Goal: Task Accomplishment & Management: Use online tool/utility

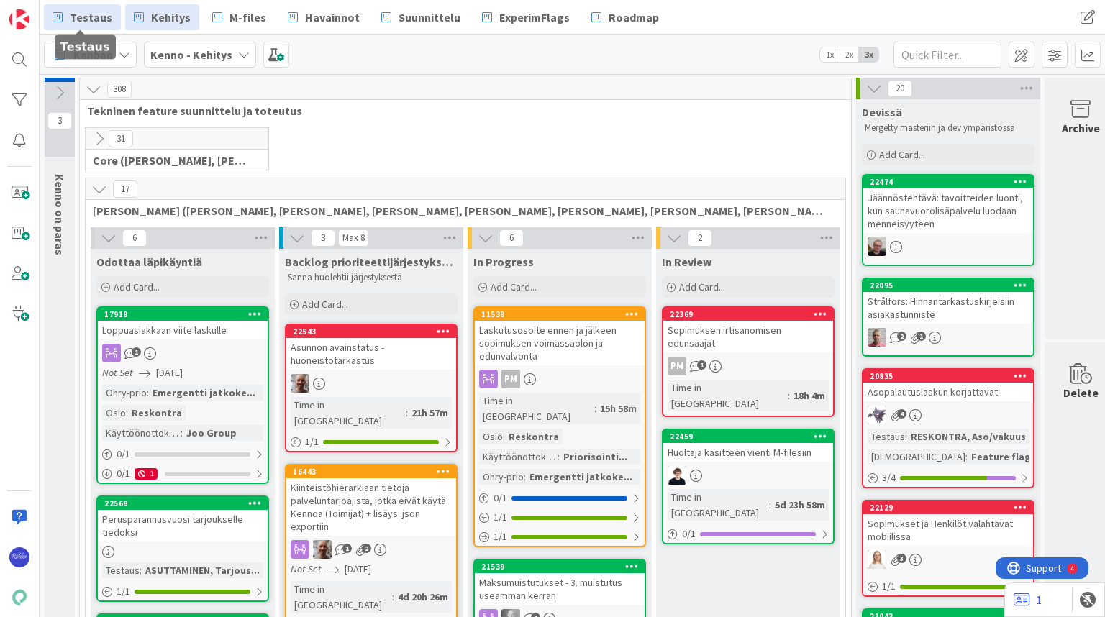
click at [91, 14] on span "Testaus" at bounding box center [91, 17] width 42 height 17
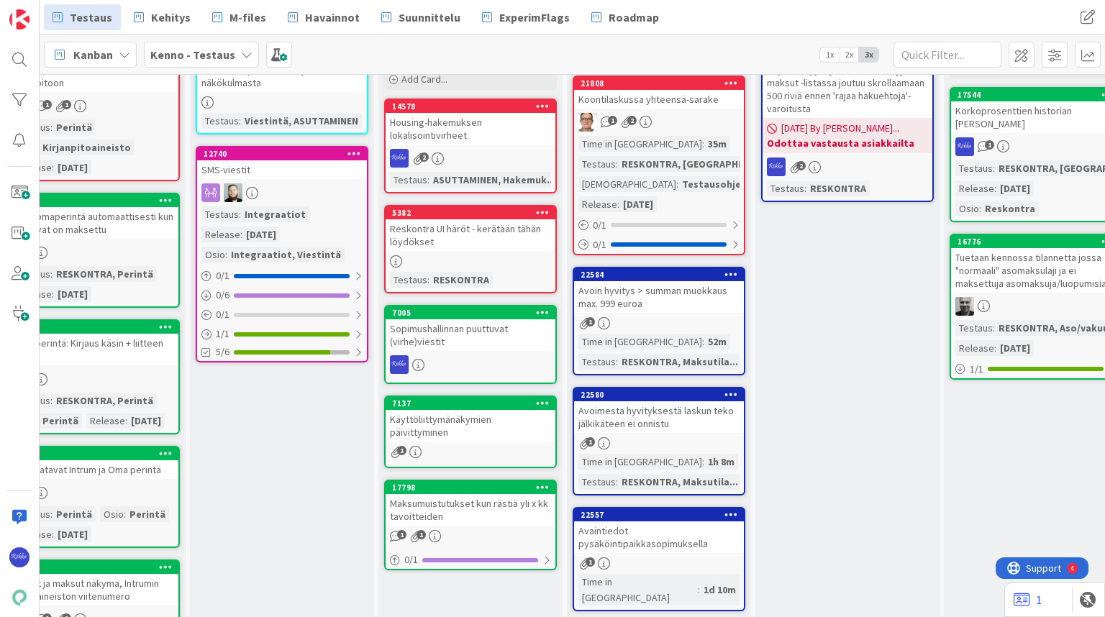
scroll to position [115, 643]
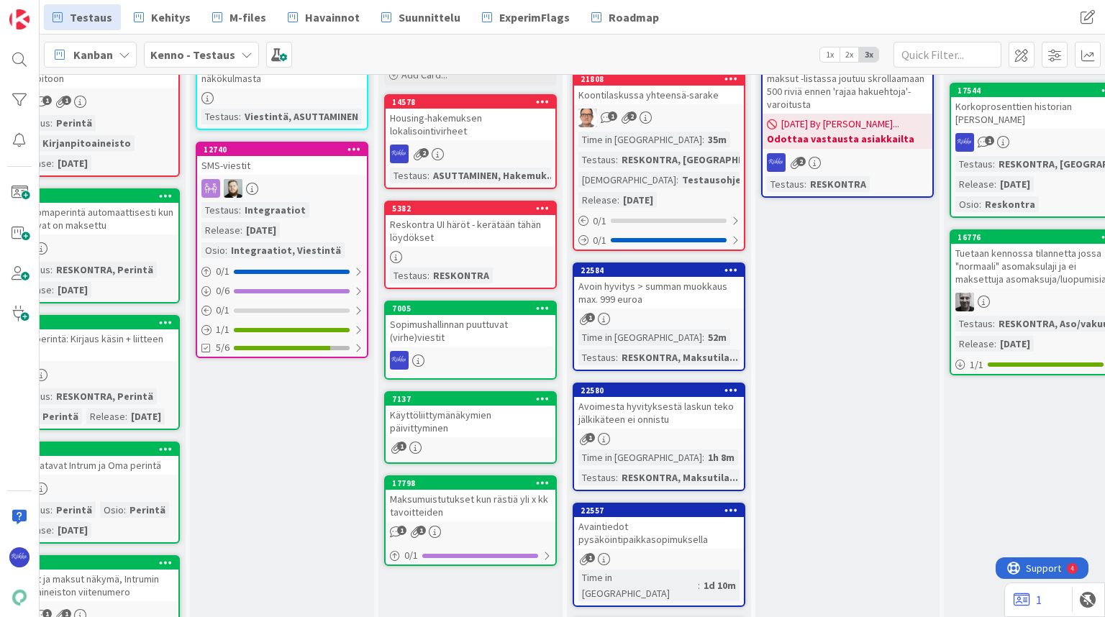
click at [656, 408] on div "Avoimesta hyvityksestä laskun teko jälkikäteen ei onnistu" at bounding box center [659, 413] width 170 height 32
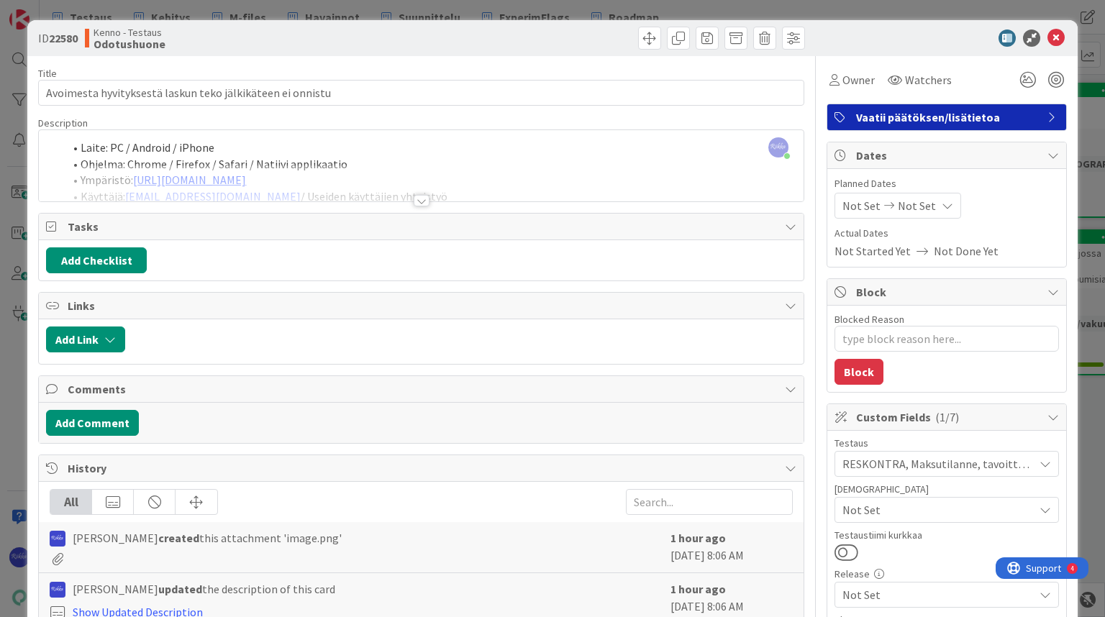
click at [416, 203] on div at bounding box center [422, 201] width 16 height 12
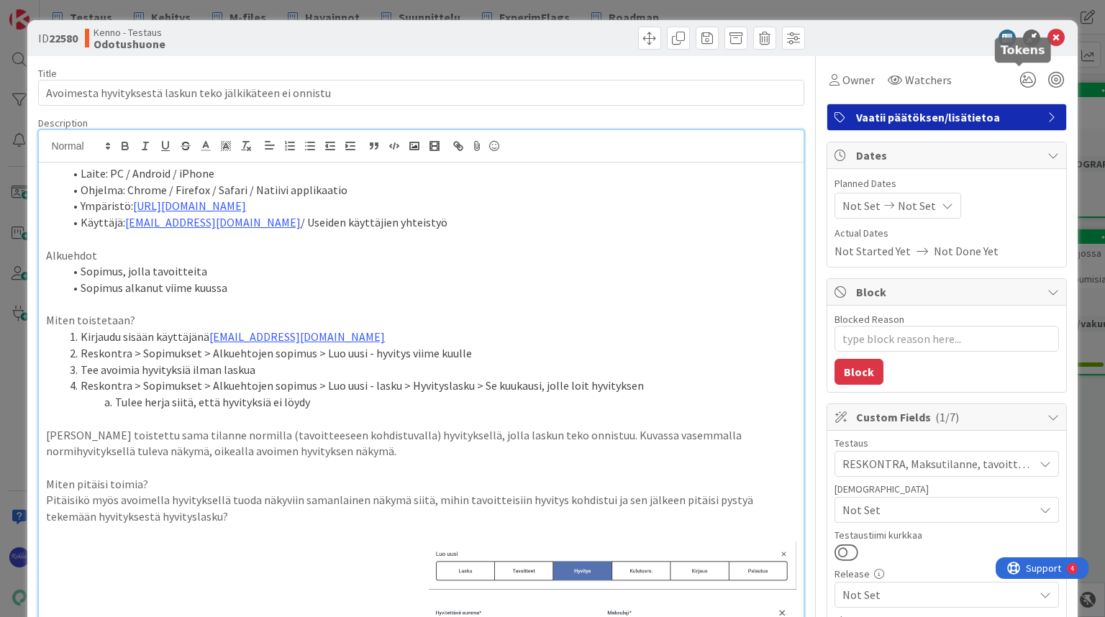
click at [1048, 39] on icon at bounding box center [1056, 38] width 17 height 17
click at [1051, 37] on icon at bounding box center [1056, 38] width 17 height 17
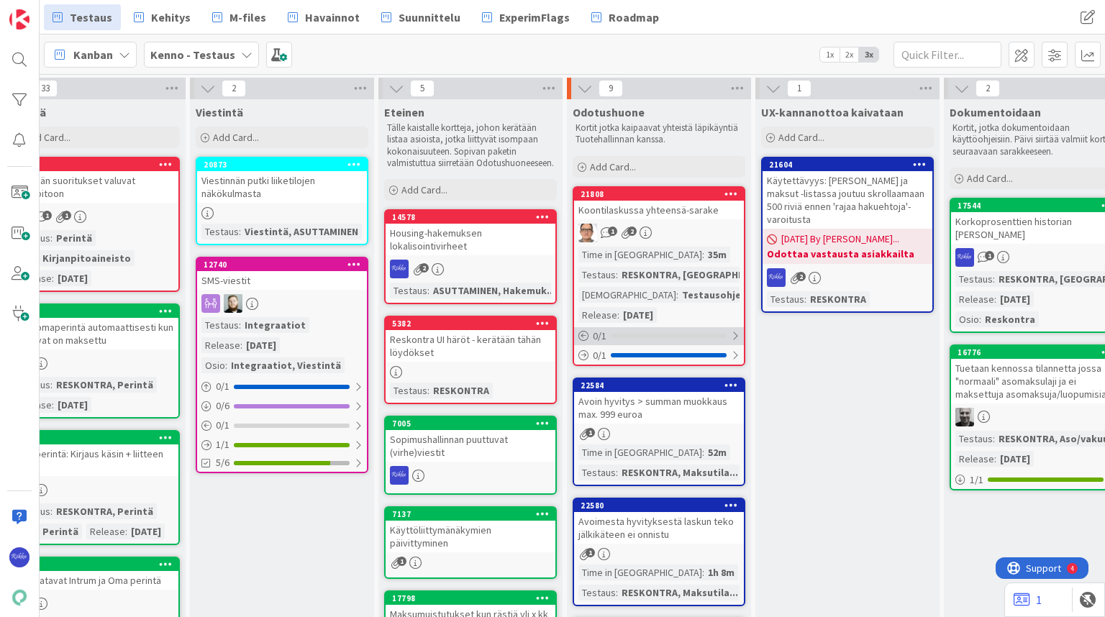
scroll to position [173, 643]
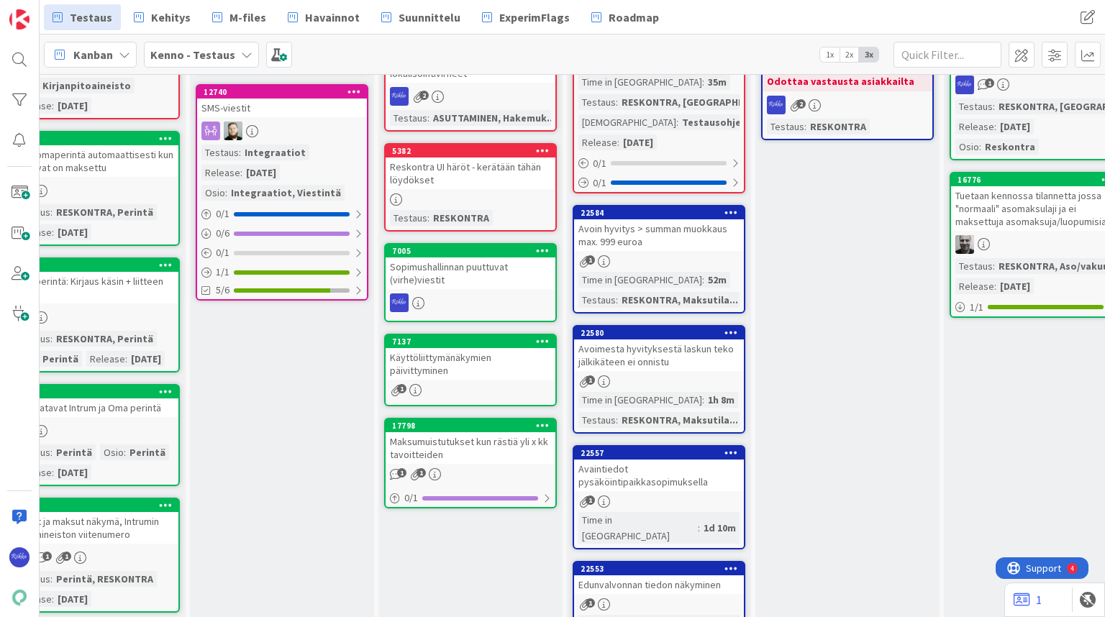
click at [656, 258] on div "1" at bounding box center [659, 261] width 170 height 12
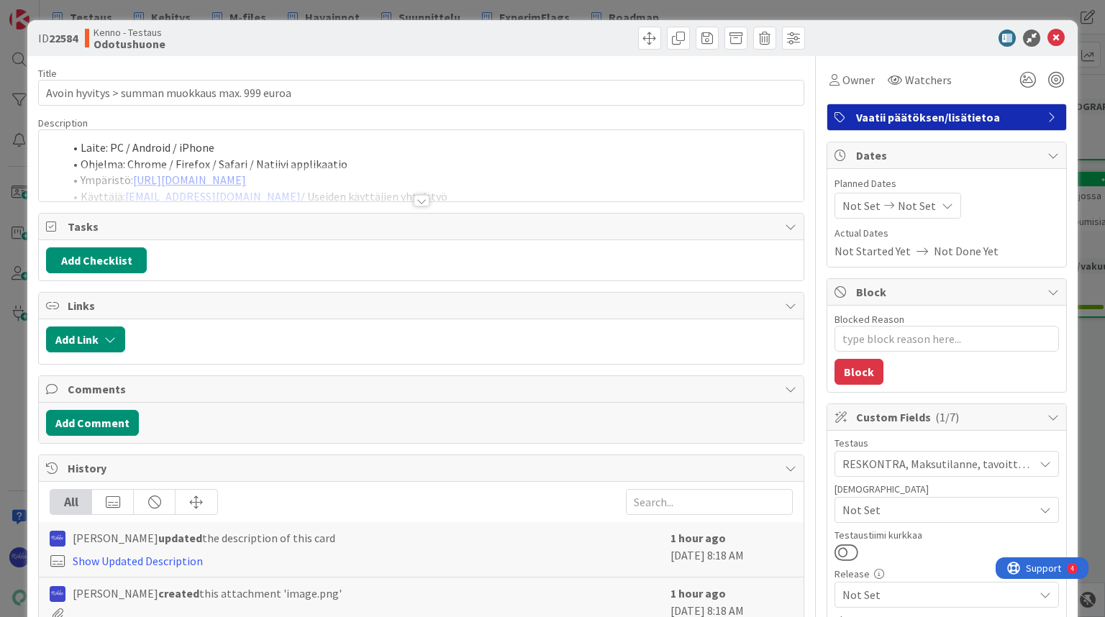
click at [417, 201] on div at bounding box center [422, 201] width 16 height 12
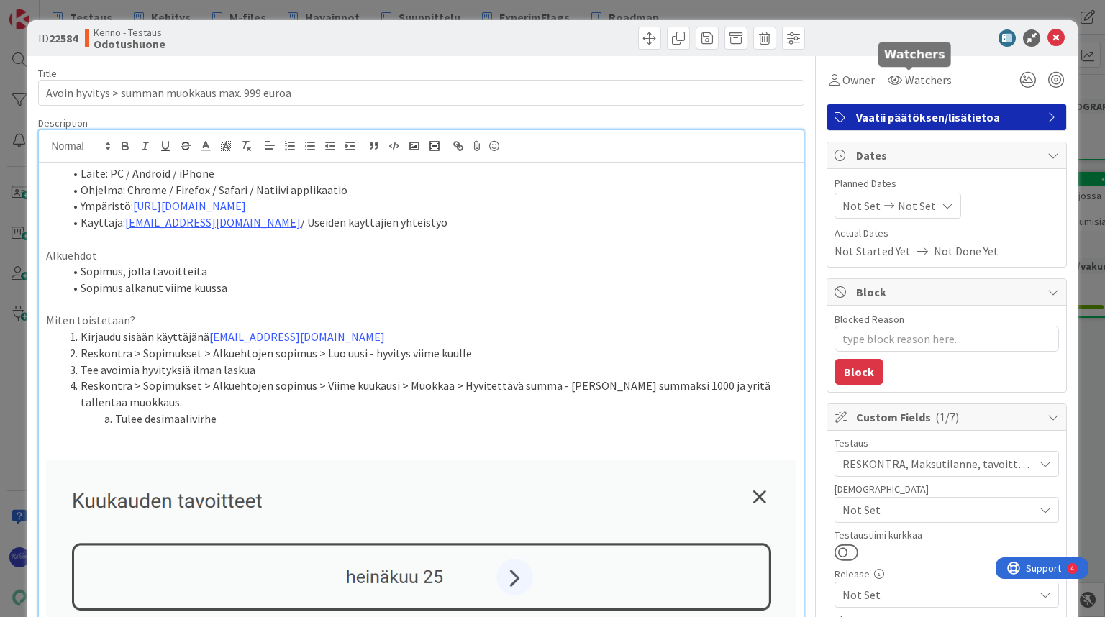
click at [1049, 40] on icon at bounding box center [1056, 38] width 17 height 17
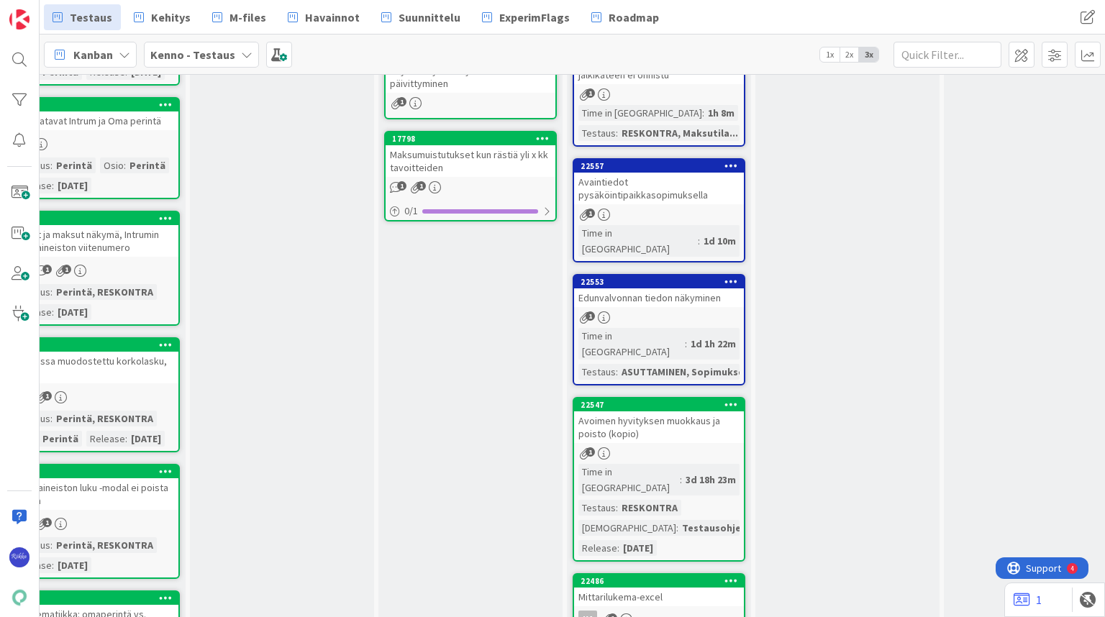
scroll to position [461, 643]
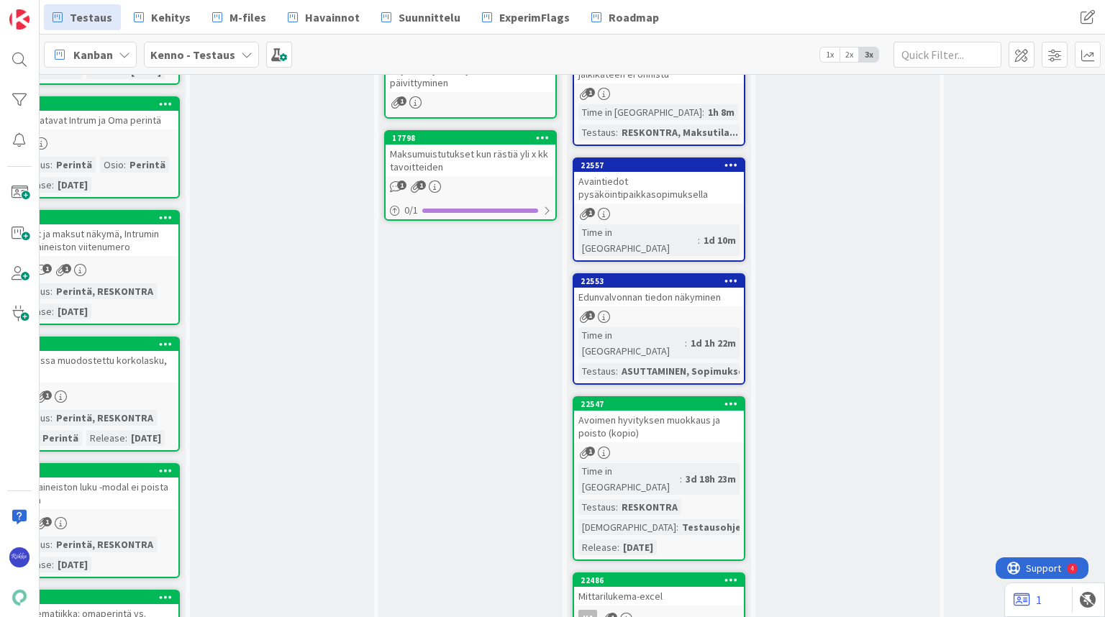
click at [686, 411] on div "Avoimen hyvityksen muokkaus ja poisto (kopio)" at bounding box center [659, 427] width 170 height 32
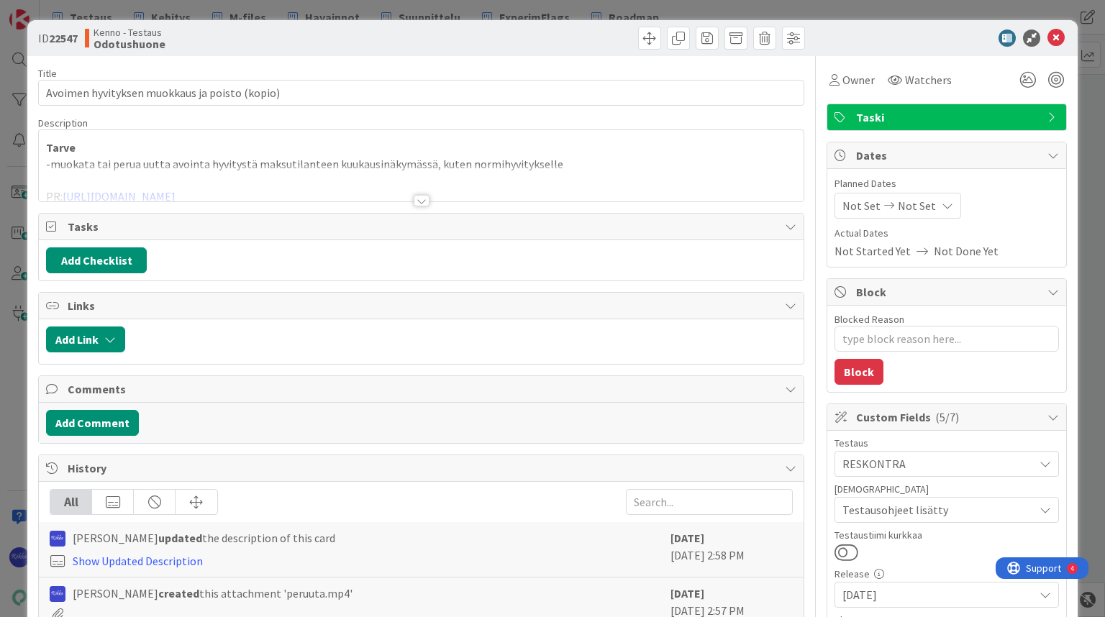
type textarea "x"
click at [418, 199] on div at bounding box center [422, 201] width 16 height 12
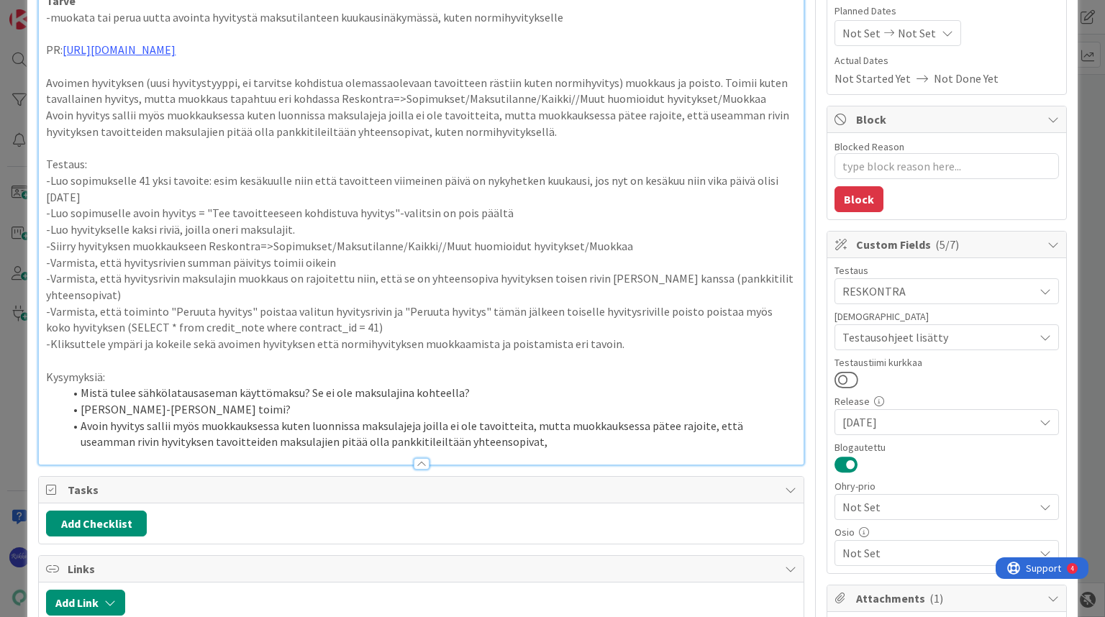
scroll to position [153, 0]
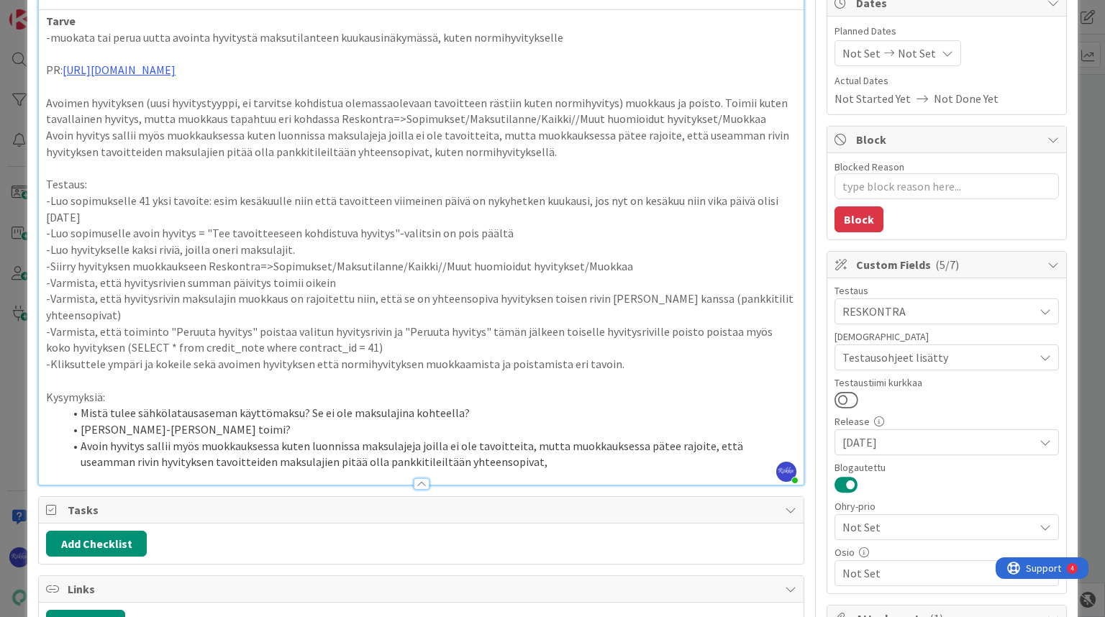
click at [475, 459] on li "Avoin hyvitys sallii myös muokkauksessa kuten luonnissa maksulajeja joilla ei o…" at bounding box center [429, 454] width 733 height 32
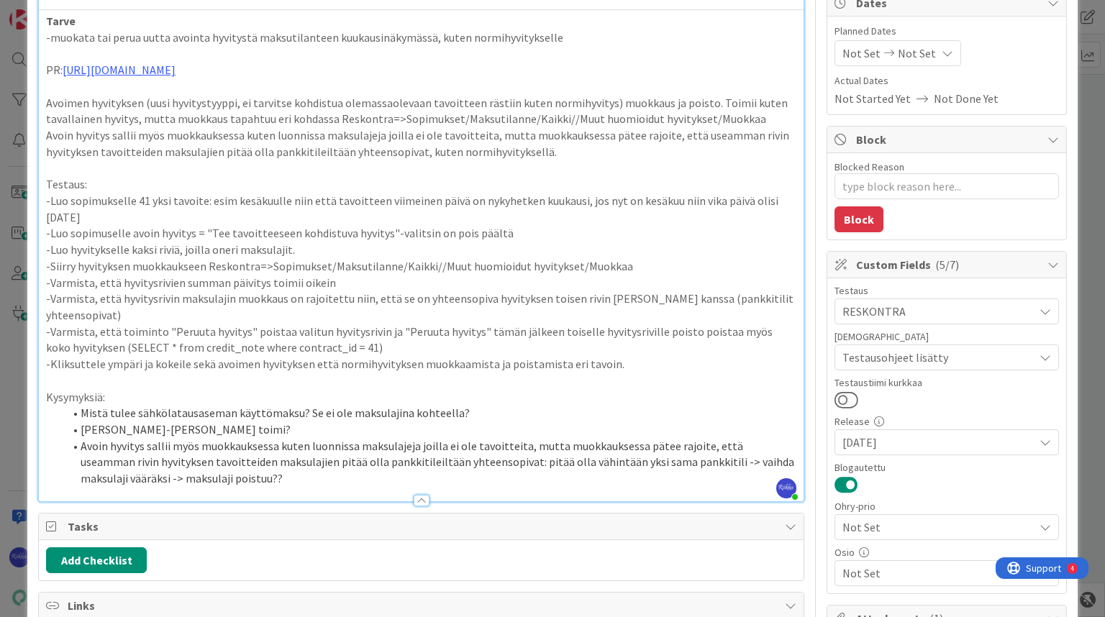
scroll to position [0, 0]
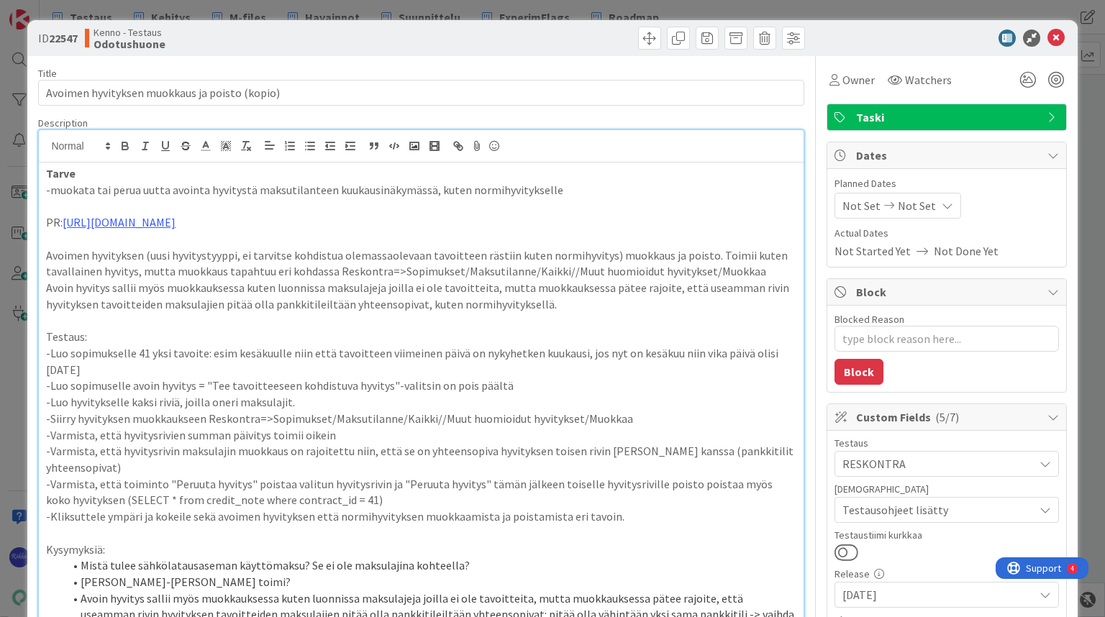
click at [1048, 40] on icon at bounding box center [1056, 38] width 17 height 17
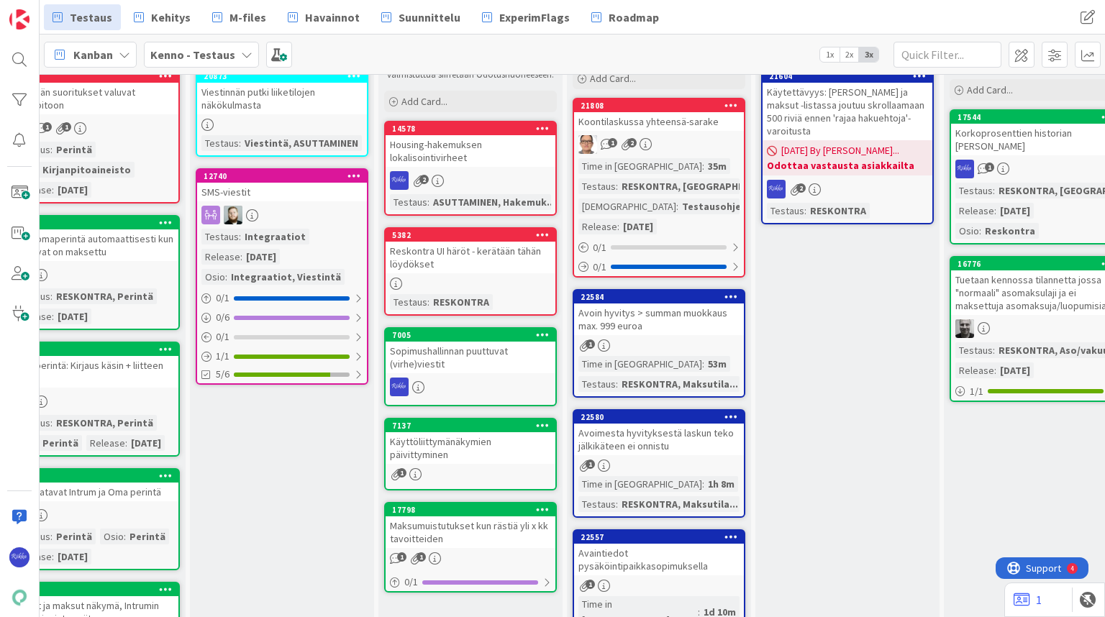
scroll to position [58, 643]
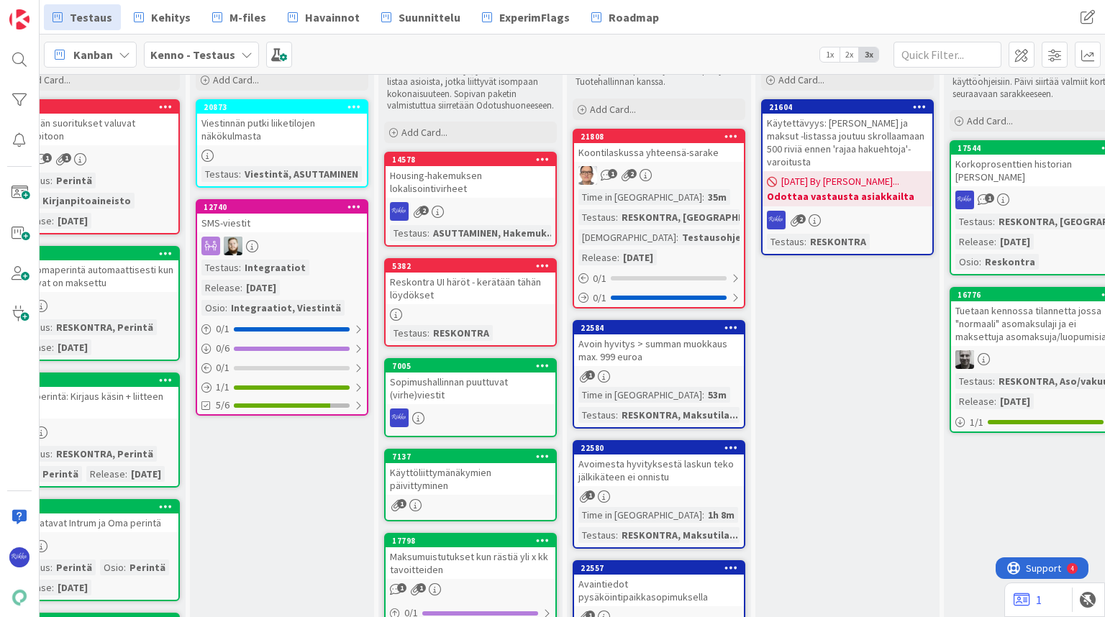
click at [728, 327] on icon at bounding box center [732, 327] width 14 height 10
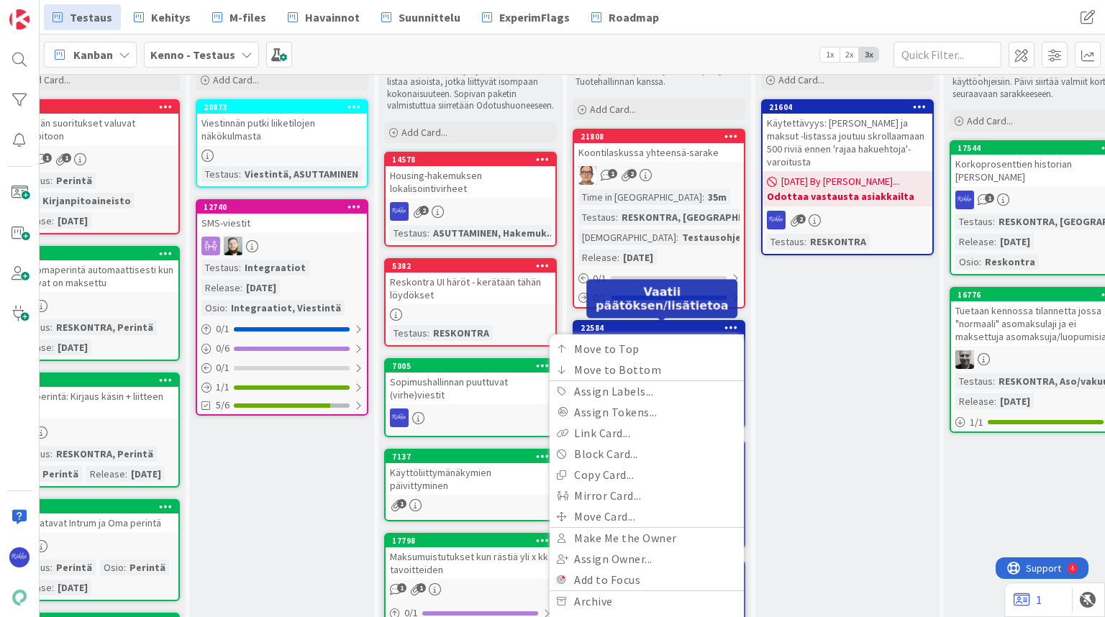
click at [691, 324] on div "22584" at bounding box center [662, 328] width 163 height 10
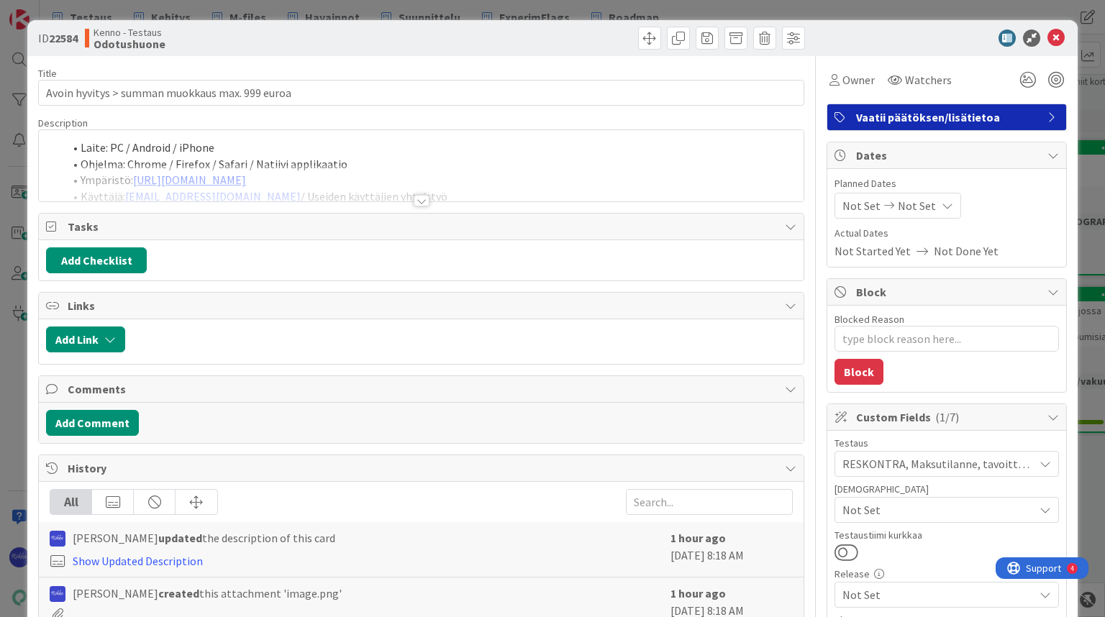
click at [415, 196] on div at bounding box center [422, 201] width 16 height 12
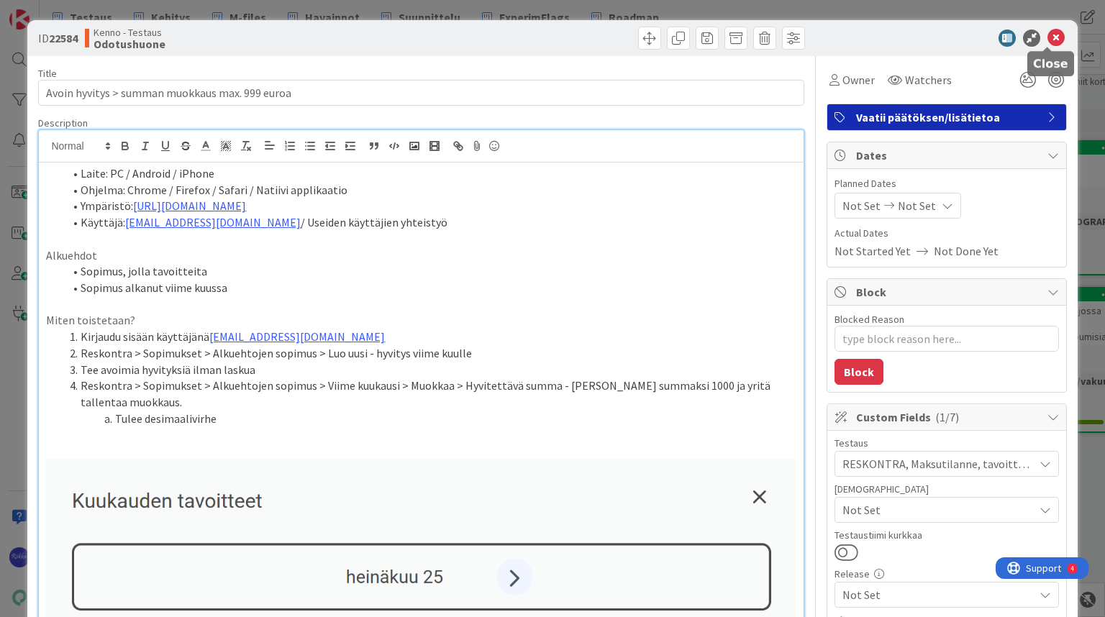
click at [1048, 39] on icon at bounding box center [1056, 38] width 17 height 17
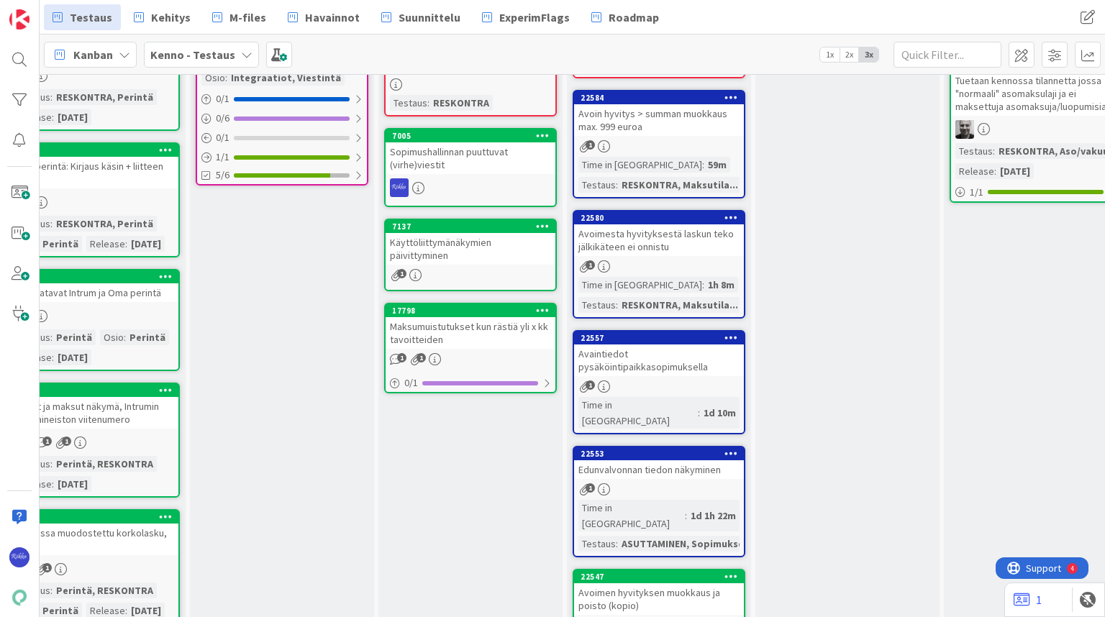
scroll to position [403, 643]
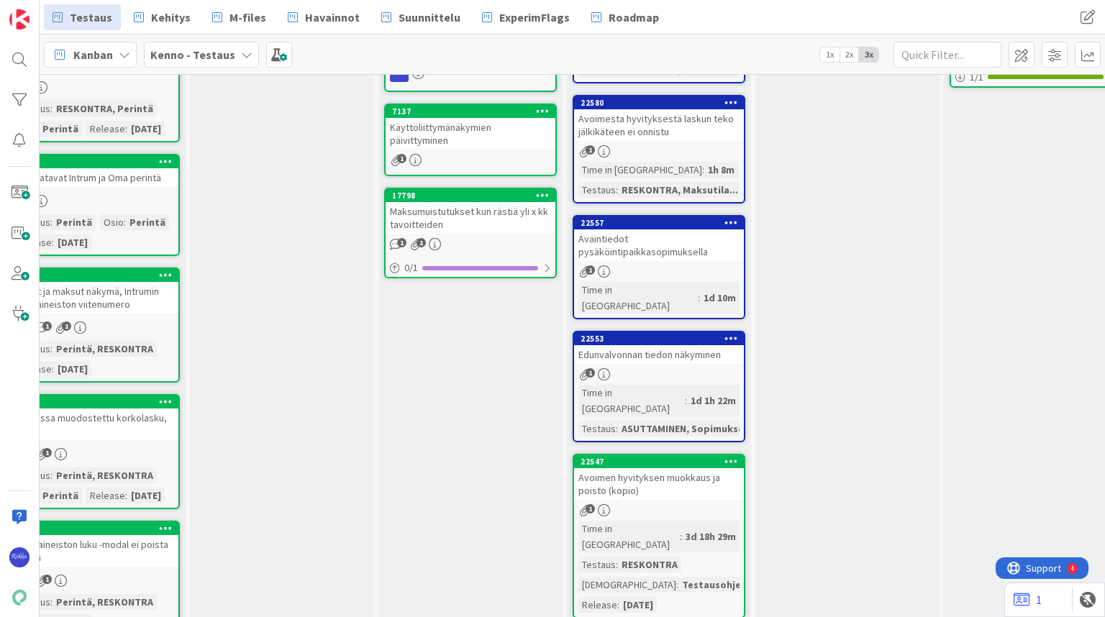
click at [662, 230] on div "Avaintiedot pysäköintipaikkasopimuksella" at bounding box center [659, 246] width 170 height 32
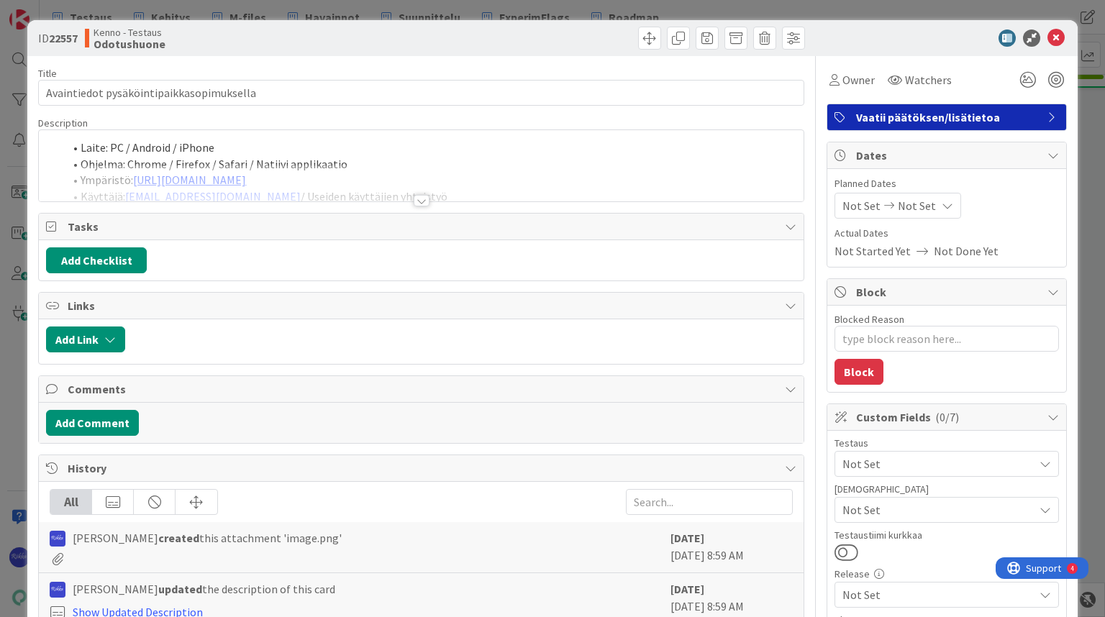
type textarea "x"
click at [420, 199] on div at bounding box center [422, 201] width 16 height 12
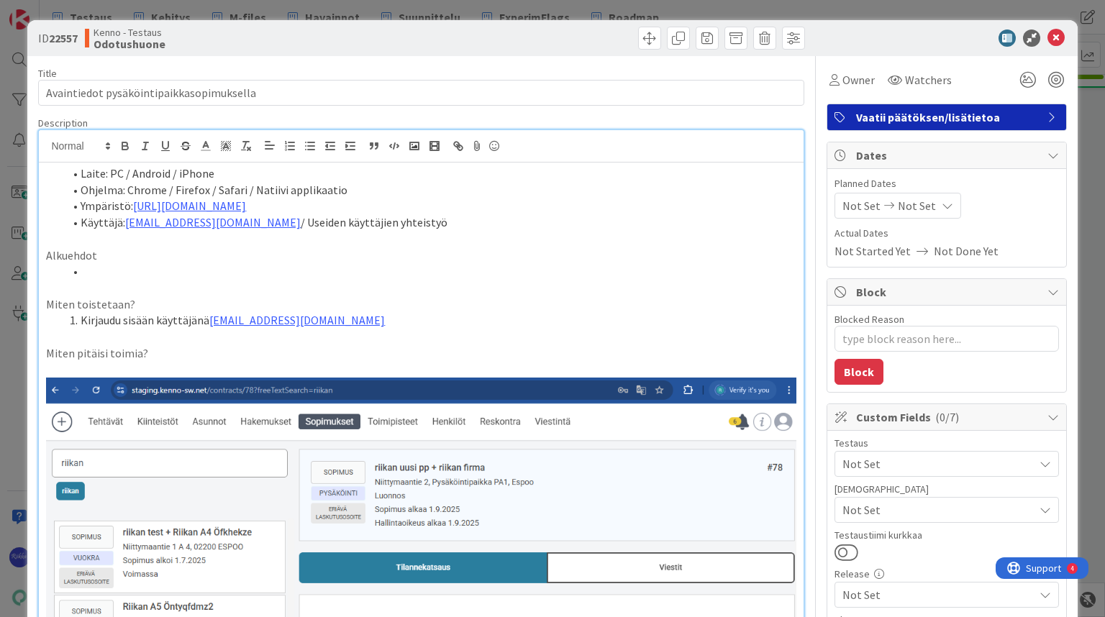
click at [174, 348] on p "Miten pitäisi toimia?" at bounding box center [421, 353] width 750 height 17
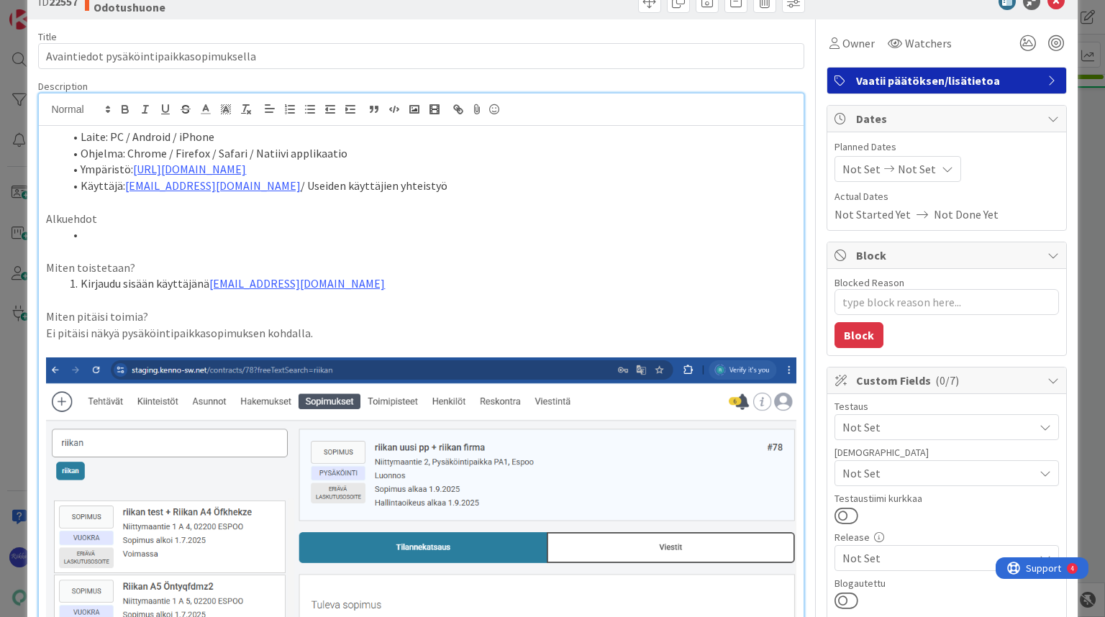
scroll to position [58, 0]
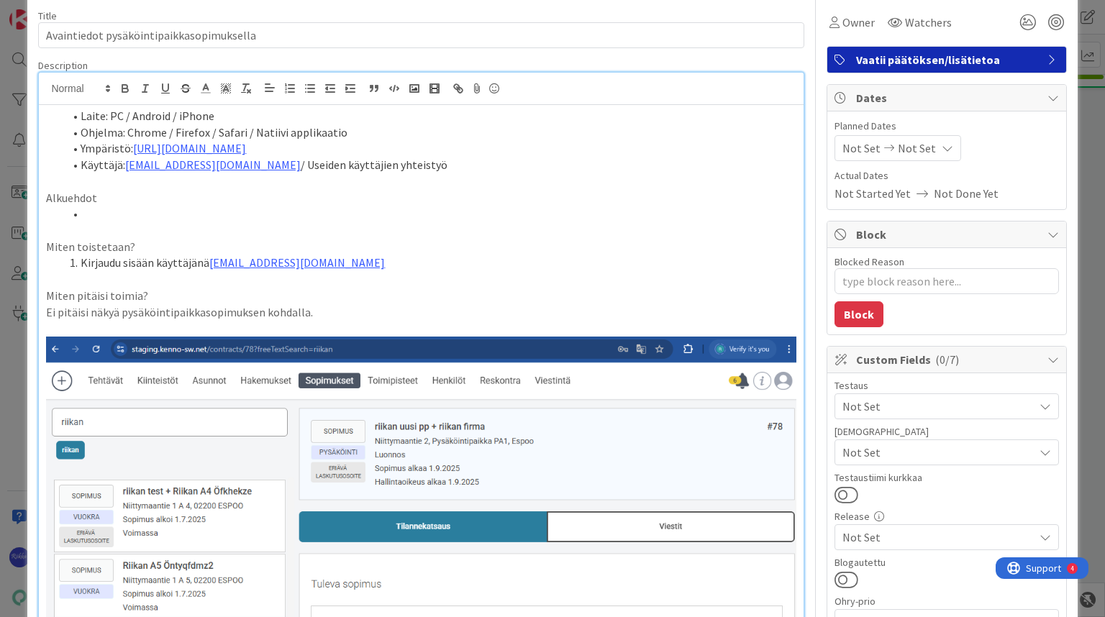
click at [148, 213] on li at bounding box center [429, 214] width 733 height 17
click at [380, 258] on li "Kirjaudu sisään käyttäjänä kenno.admin@pandia.fi" at bounding box center [429, 263] width 733 height 17
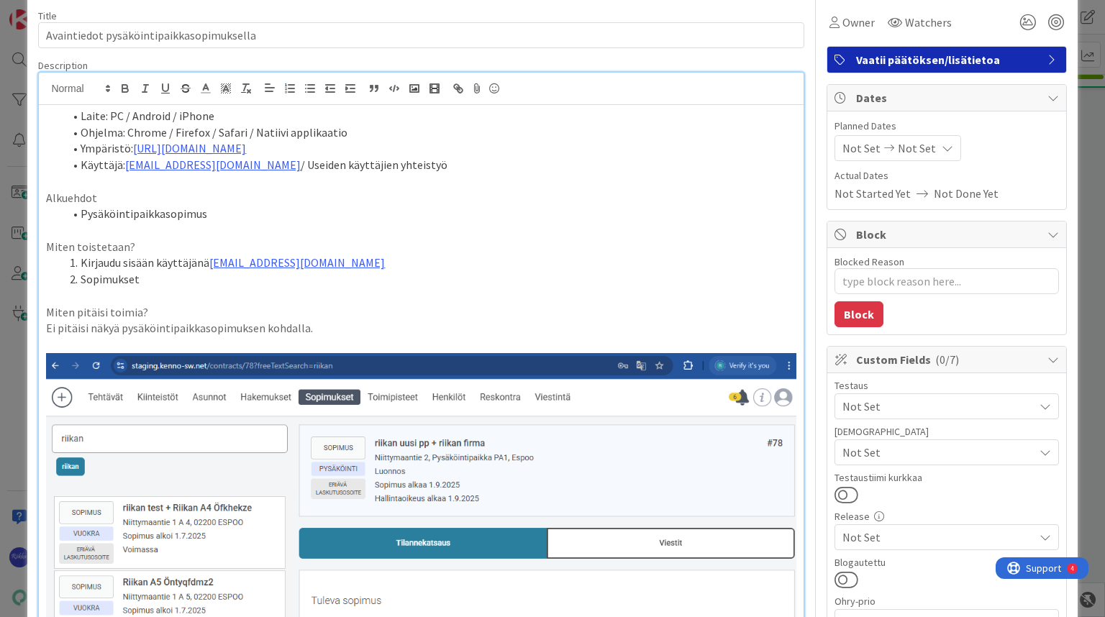
scroll to position [115, 0]
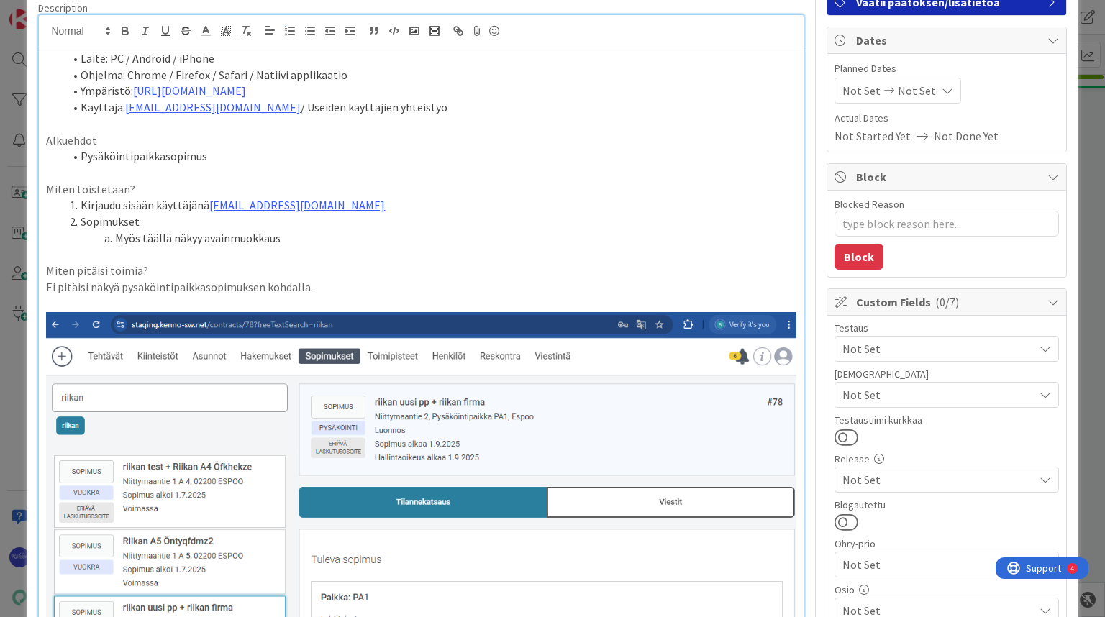
click at [910, 399] on span "Not Set" at bounding box center [938, 394] width 191 height 17
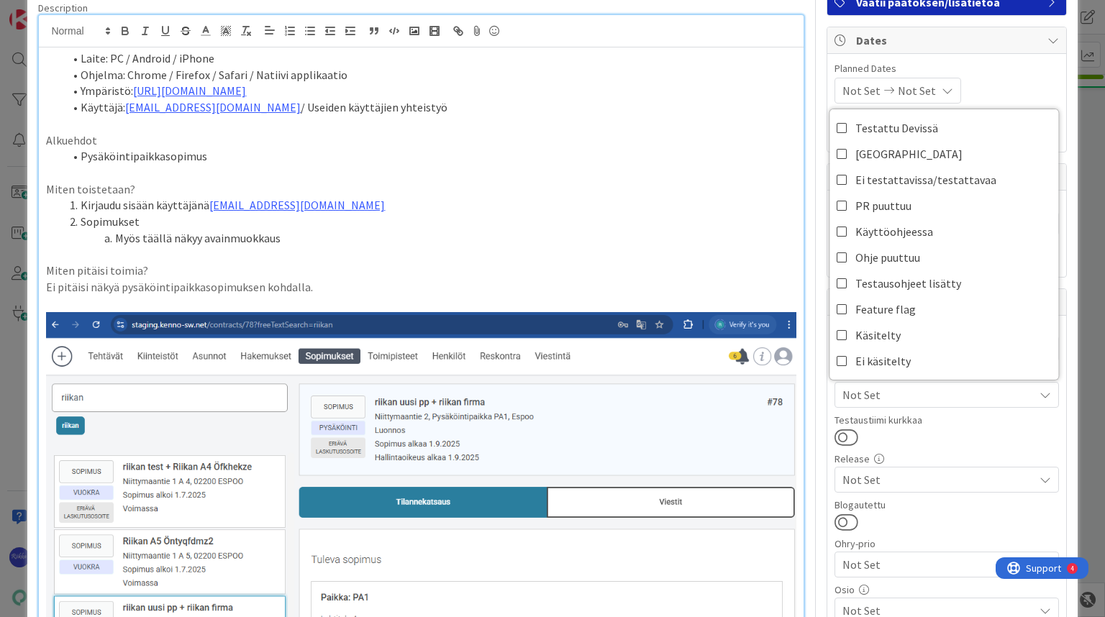
click at [963, 440] on div at bounding box center [947, 437] width 225 height 19
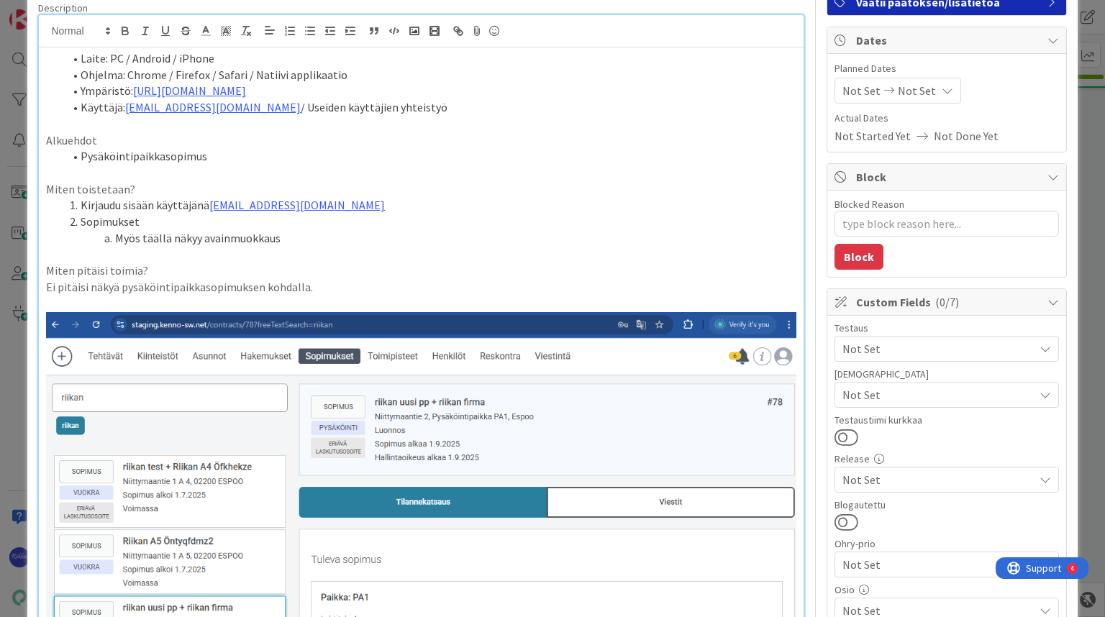
click at [954, 353] on span "Not Set" at bounding box center [938, 348] width 191 height 17
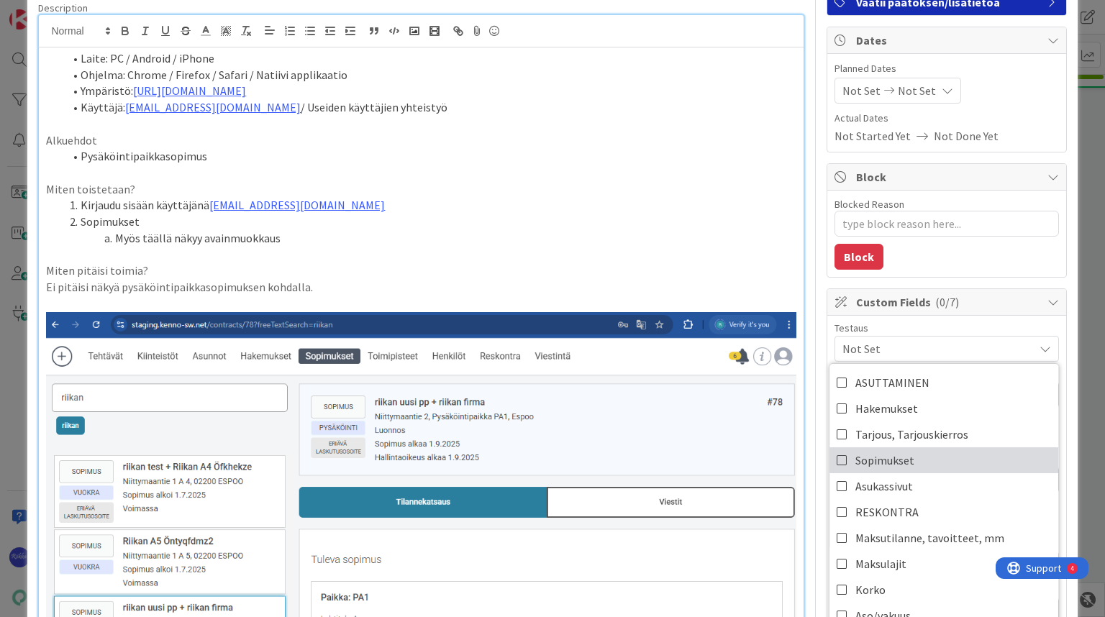
click at [954, 456] on link "Sopimukset" at bounding box center [944, 461] width 229 height 26
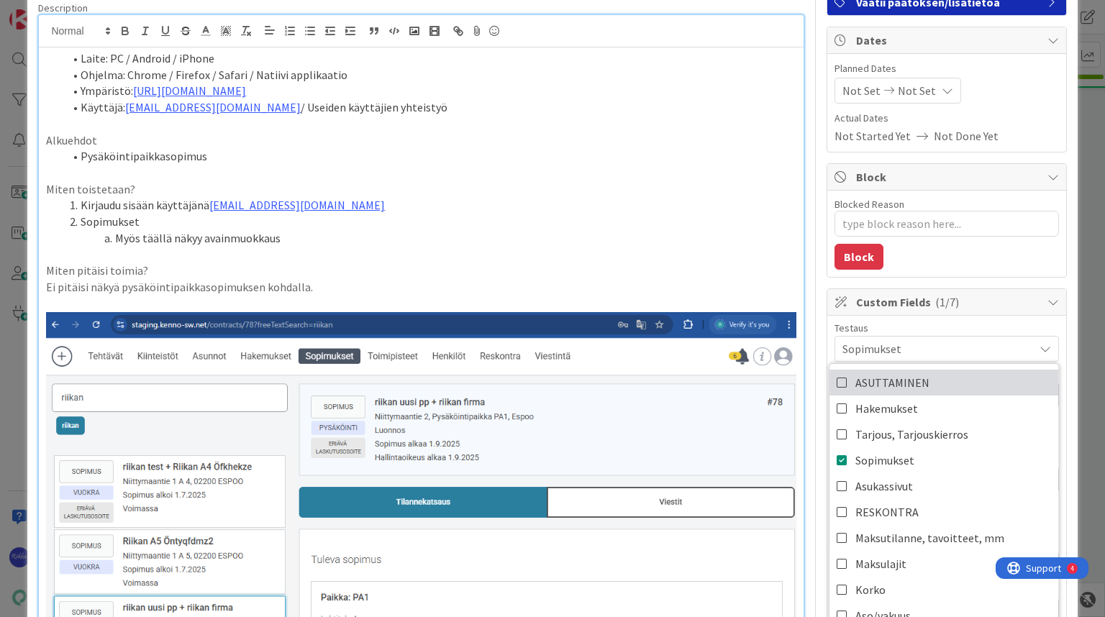
click at [950, 377] on link "ASUTTAMINEN" at bounding box center [944, 383] width 229 height 26
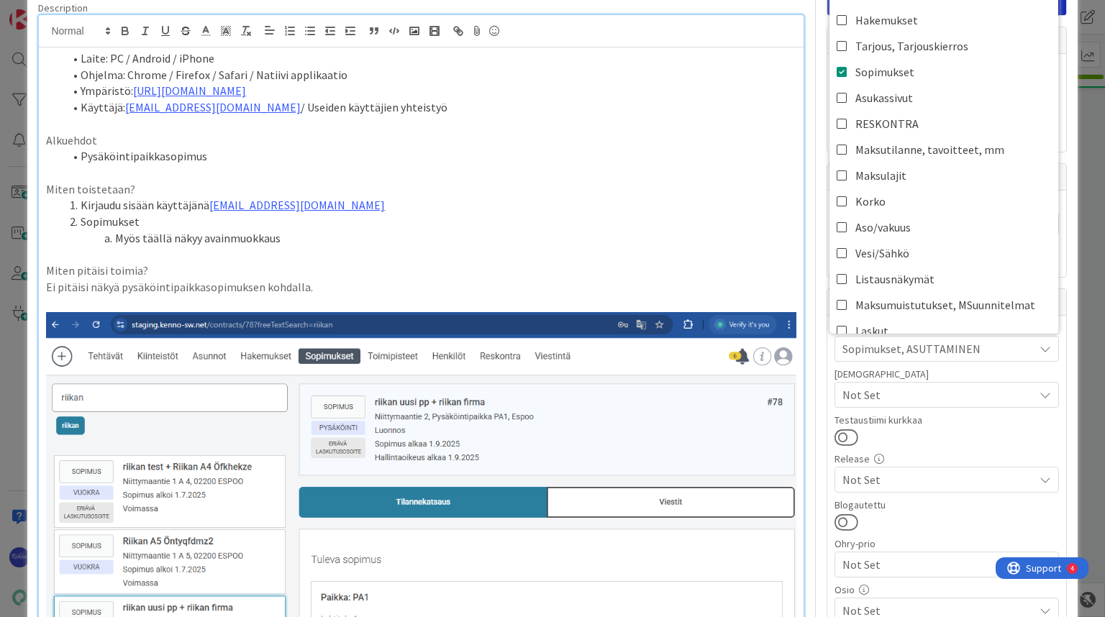
scroll to position [0, 0]
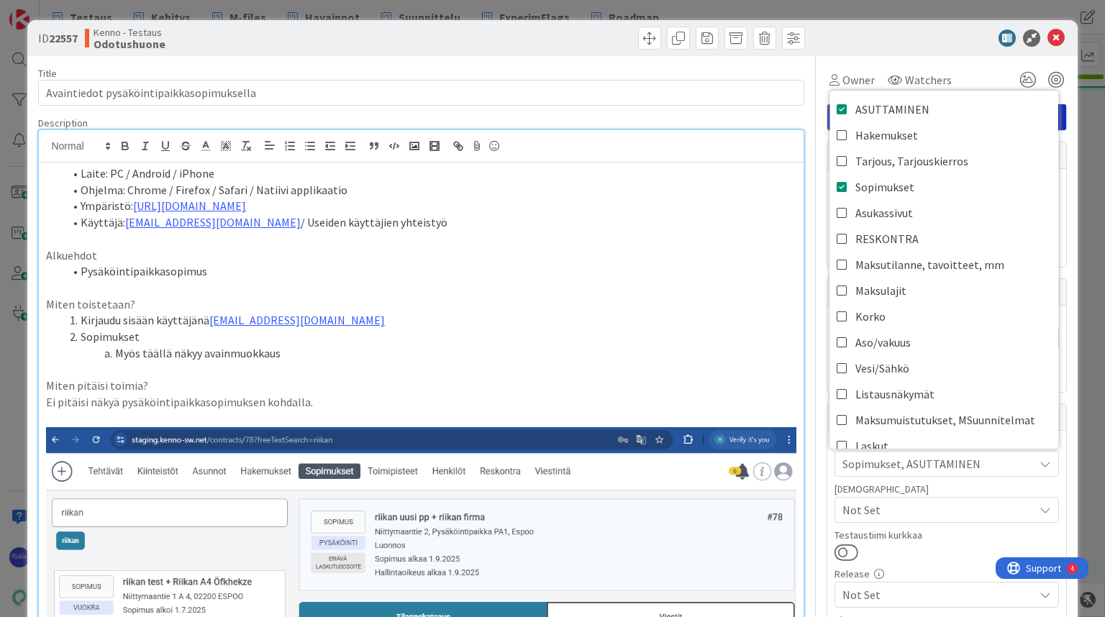
click at [918, 42] on div at bounding box center [940, 38] width 255 height 17
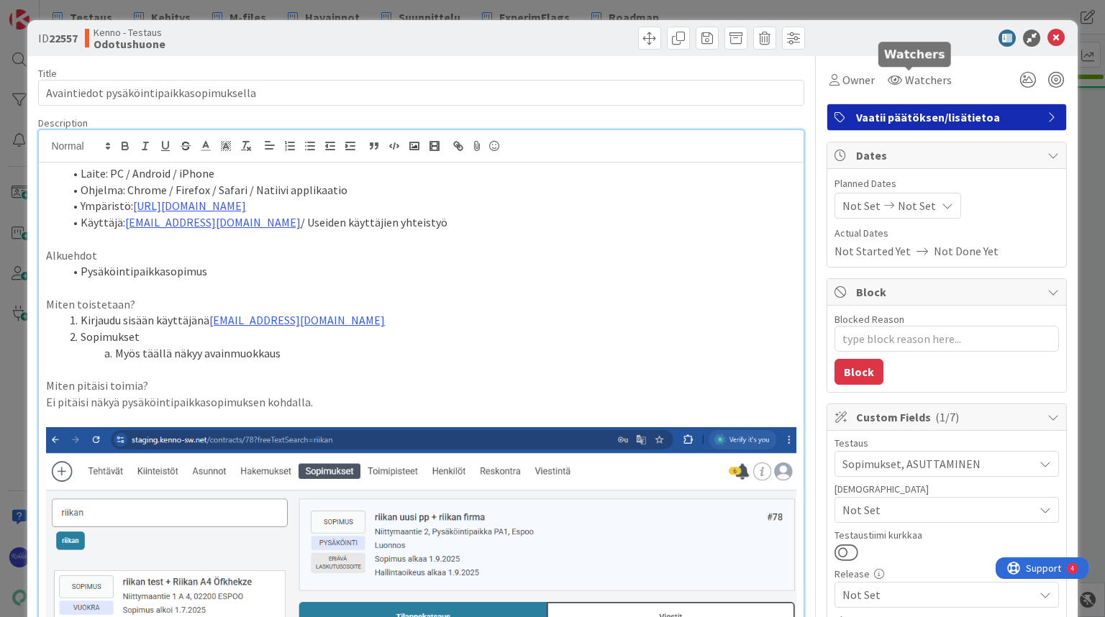
click at [931, 117] on span "Vaatii päätöksen/lisätietoa" at bounding box center [948, 117] width 184 height 17
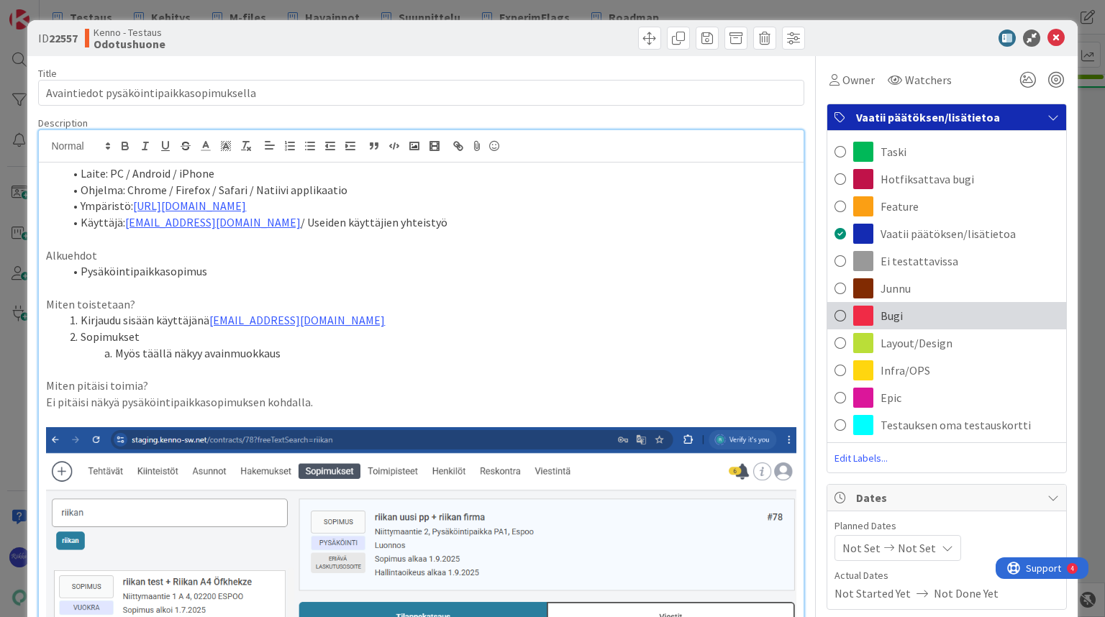
click at [913, 317] on div "Bugi" at bounding box center [947, 315] width 239 height 27
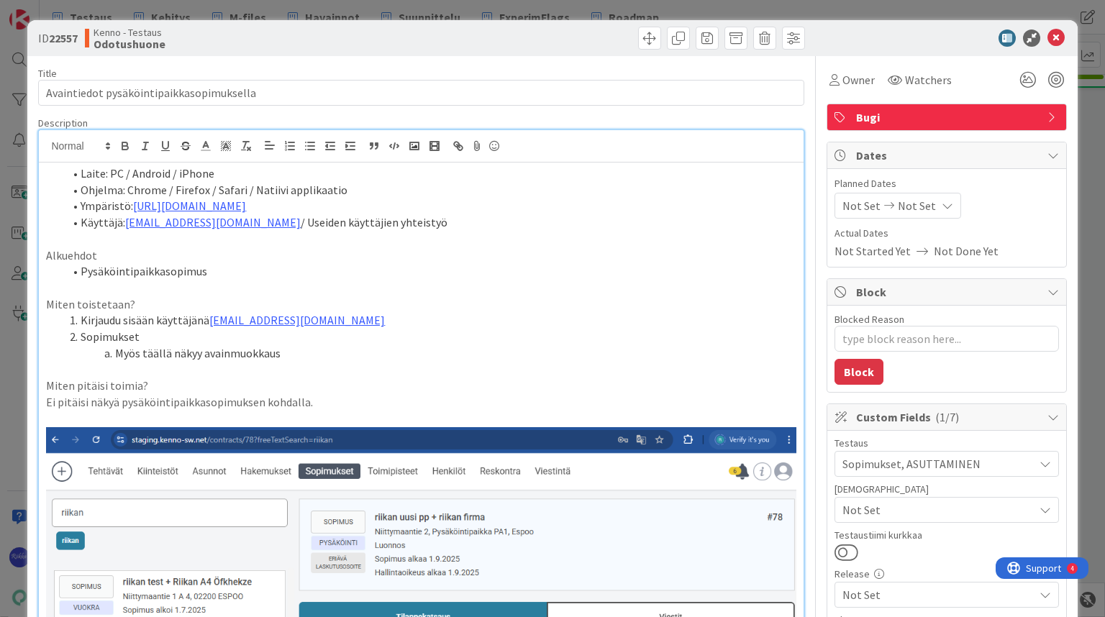
click at [879, 32] on div at bounding box center [940, 38] width 255 height 17
click at [1049, 40] on icon at bounding box center [1056, 38] width 17 height 17
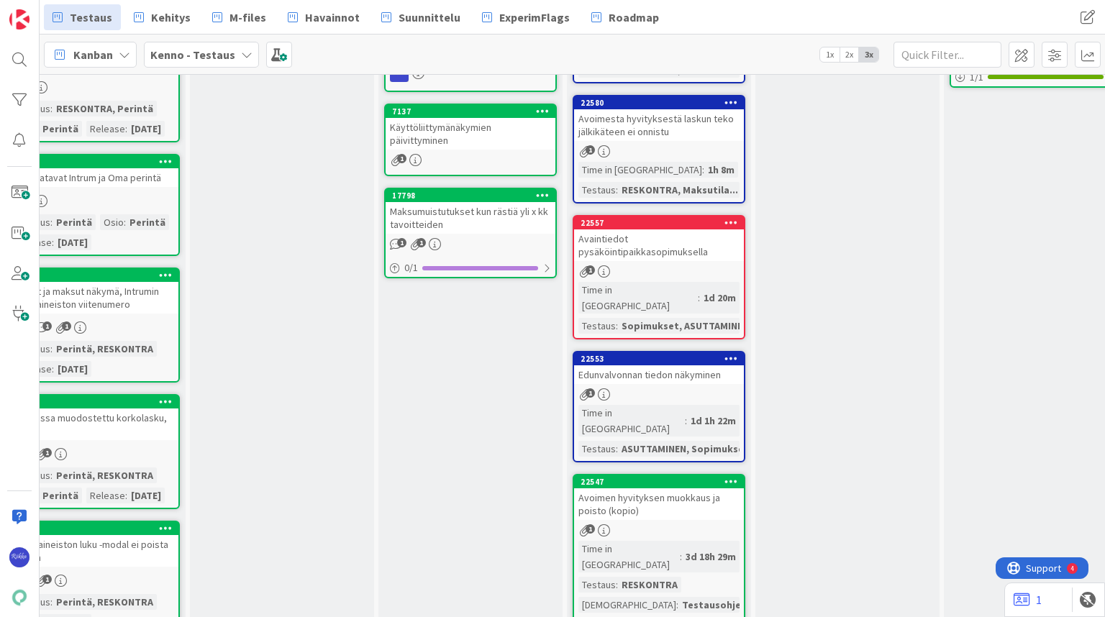
click at [732, 221] on icon at bounding box center [732, 222] width 14 height 10
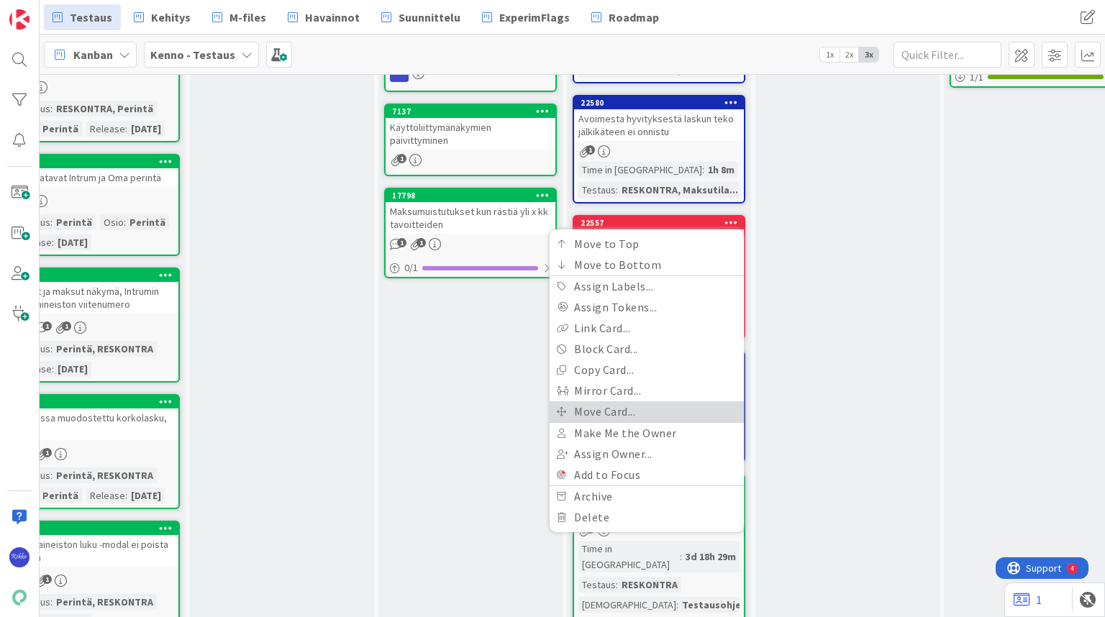
click at [666, 408] on link "Move Card..." at bounding box center [647, 412] width 194 height 21
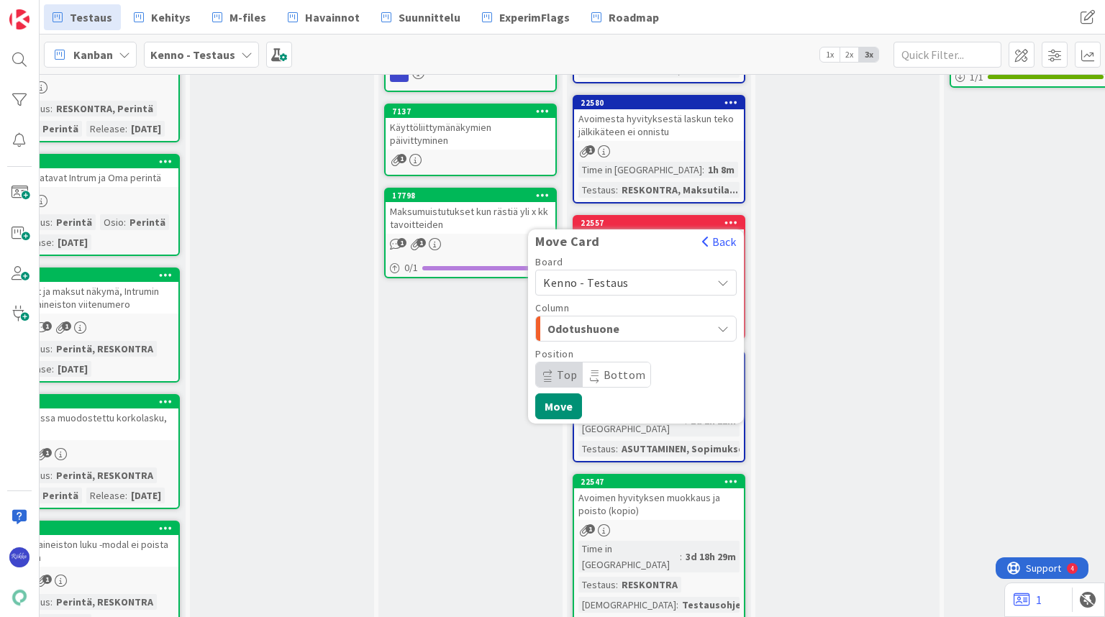
click at [662, 281] on span "Kenno - Testaus" at bounding box center [623, 283] width 161 height 20
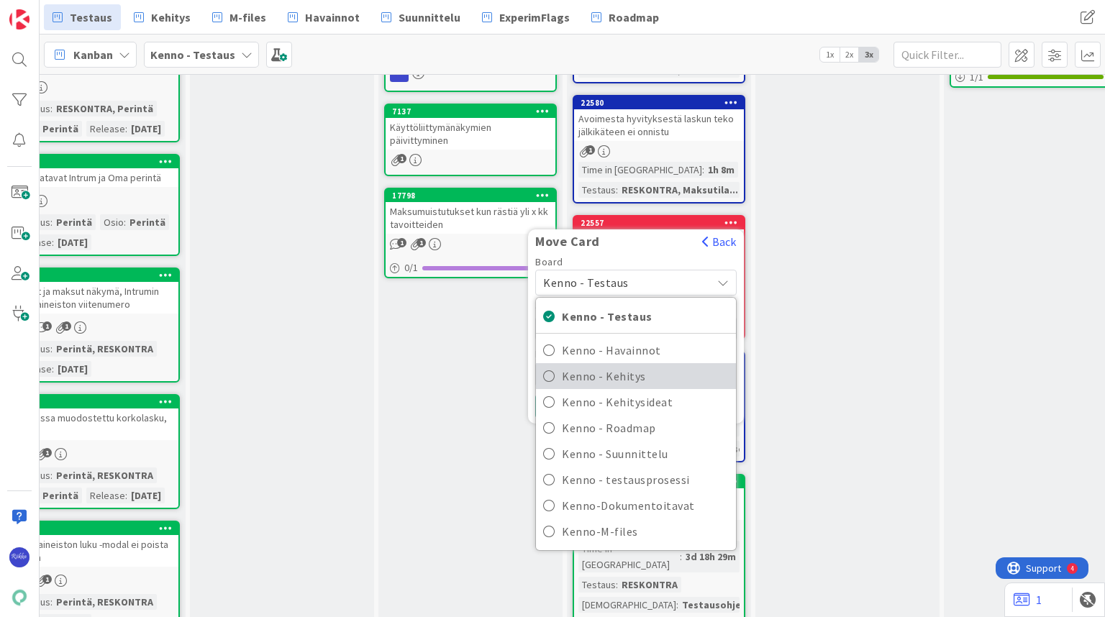
click at [661, 374] on span "Kenno - Kehitys" at bounding box center [645, 377] width 167 height 22
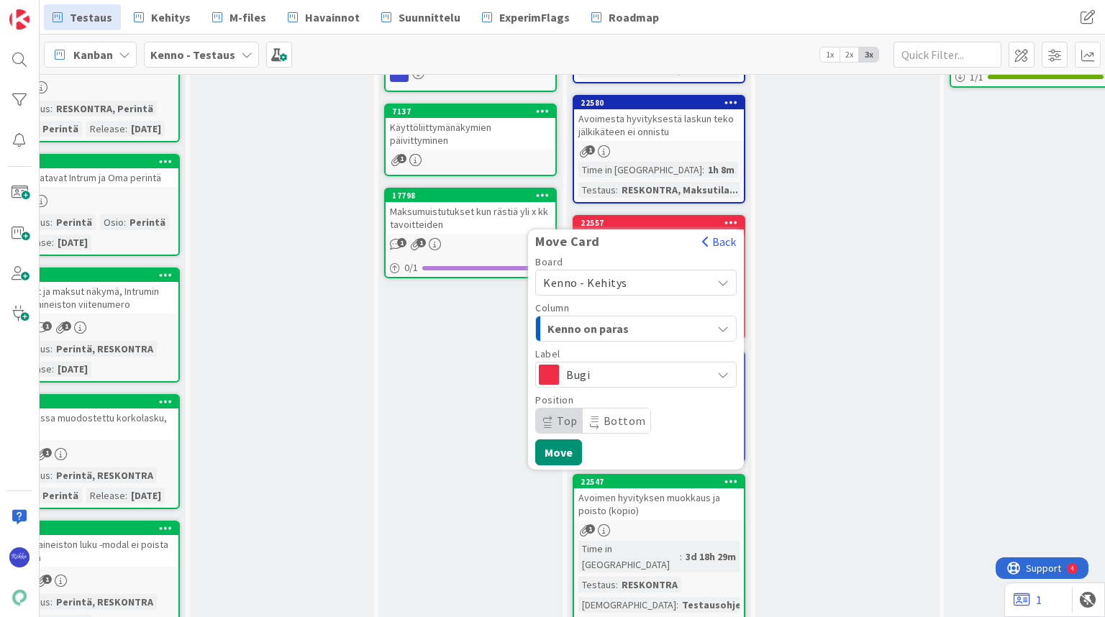
click at [669, 325] on div "Kenno on paras" at bounding box center [628, 328] width 168 height 23
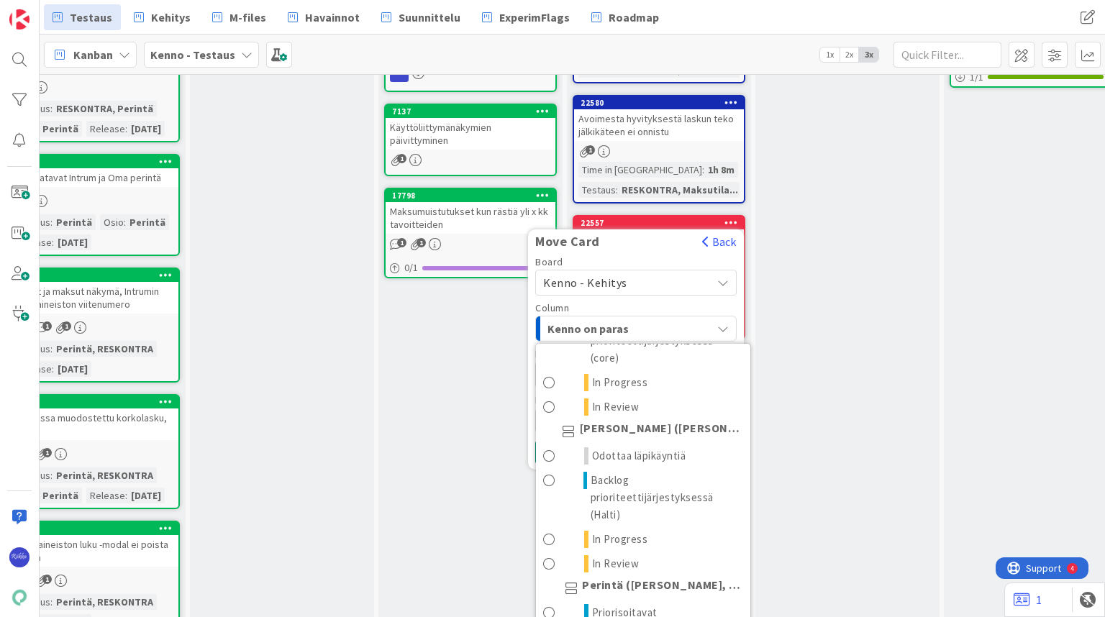
scroll to position [173, 0]
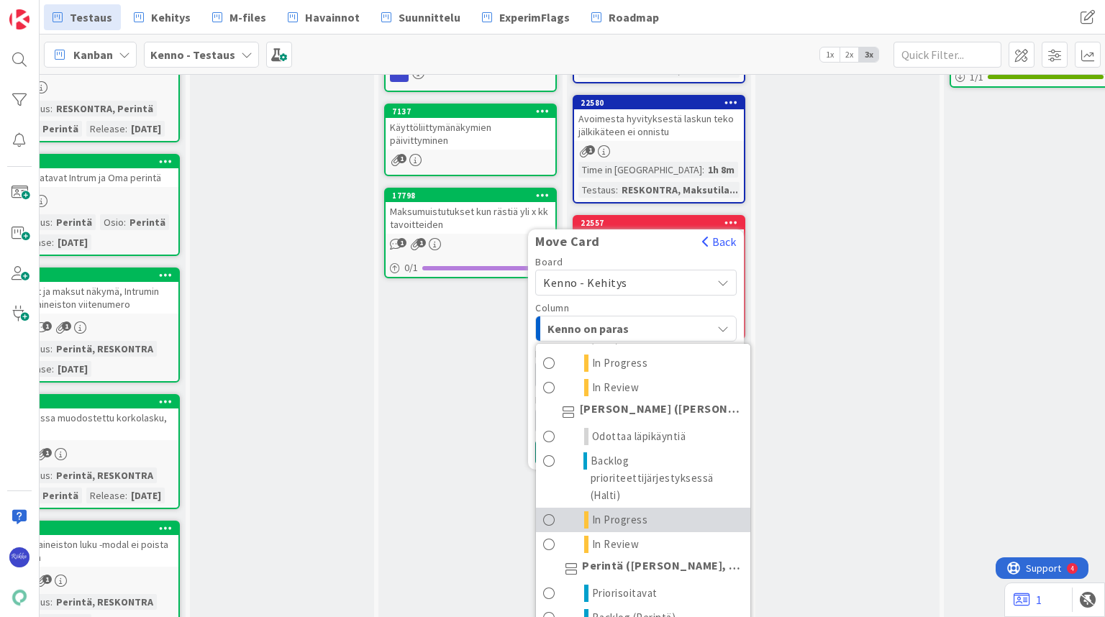
click at [679, 515] on link "In Progress" at bounding box center [643, 520] width 214 height 24
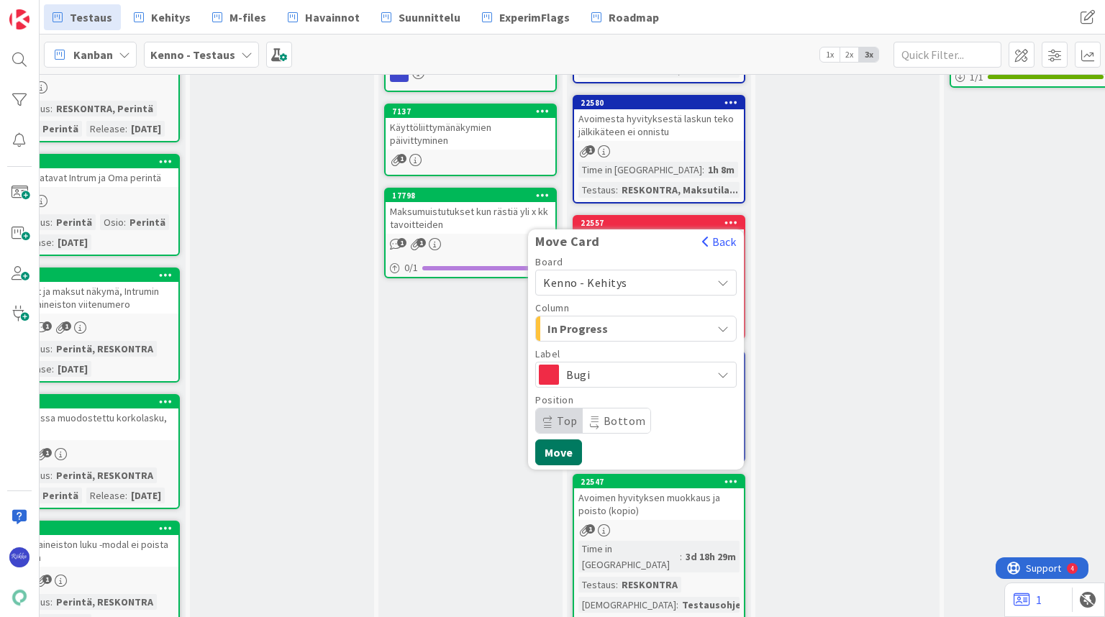
drag, startPoint x: 561, startPoint y: 451, endPoint x: 614, endPoint y: 404, distance: 70.3
click at [561, 450] on button "Move" at bounding box center [558, 453] width 47 height 26
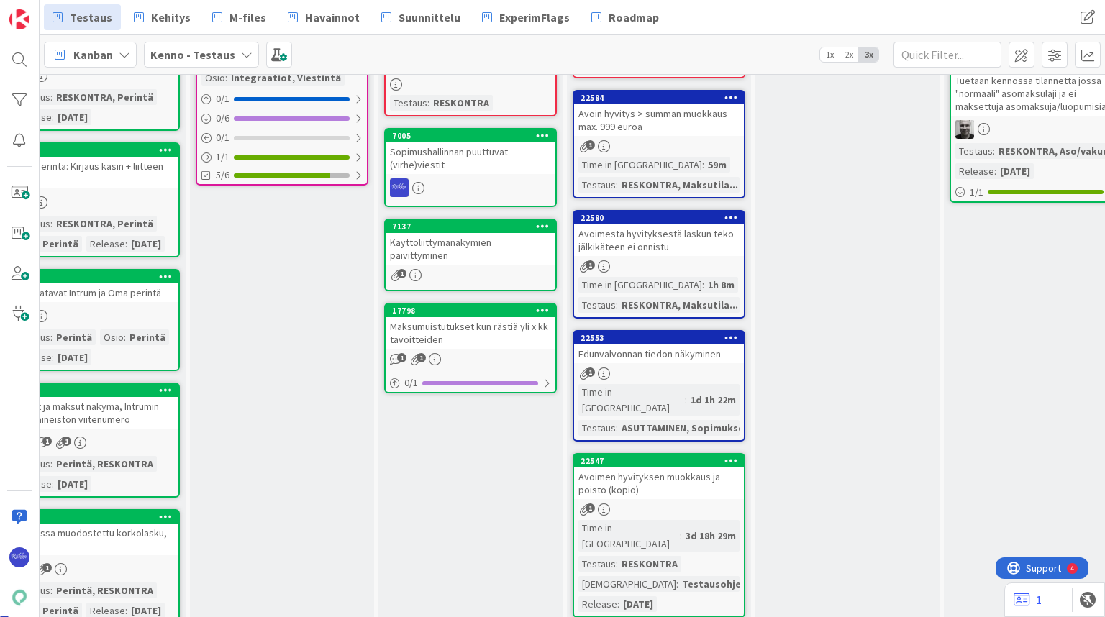
scroll to position [230, 643]
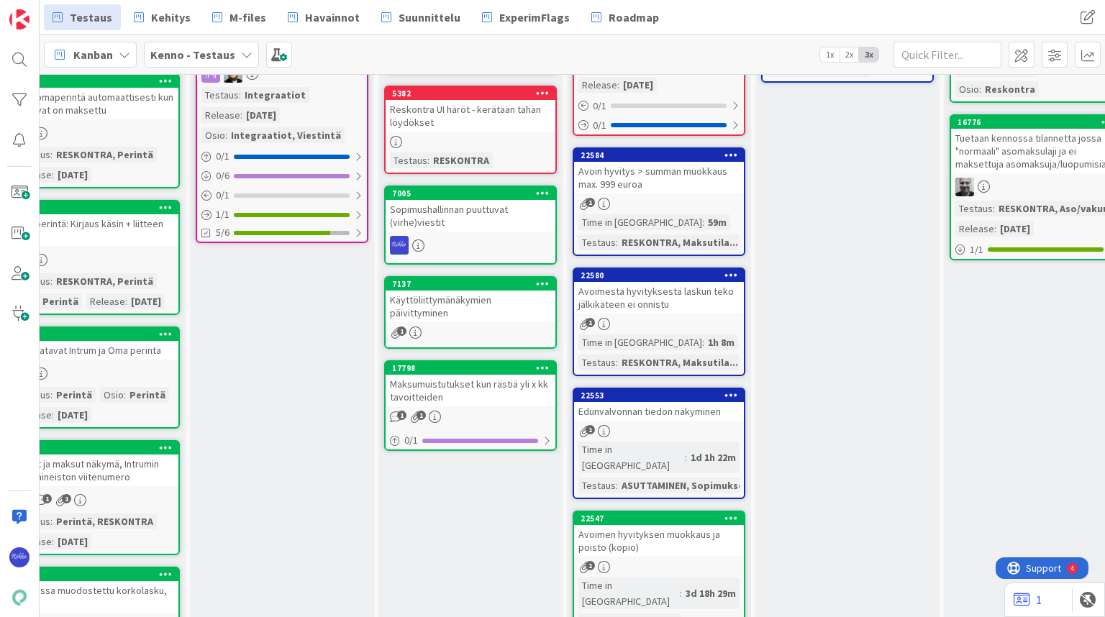
click at [731, 156] on icon at bounding box center [732, 155] width 14 height 10
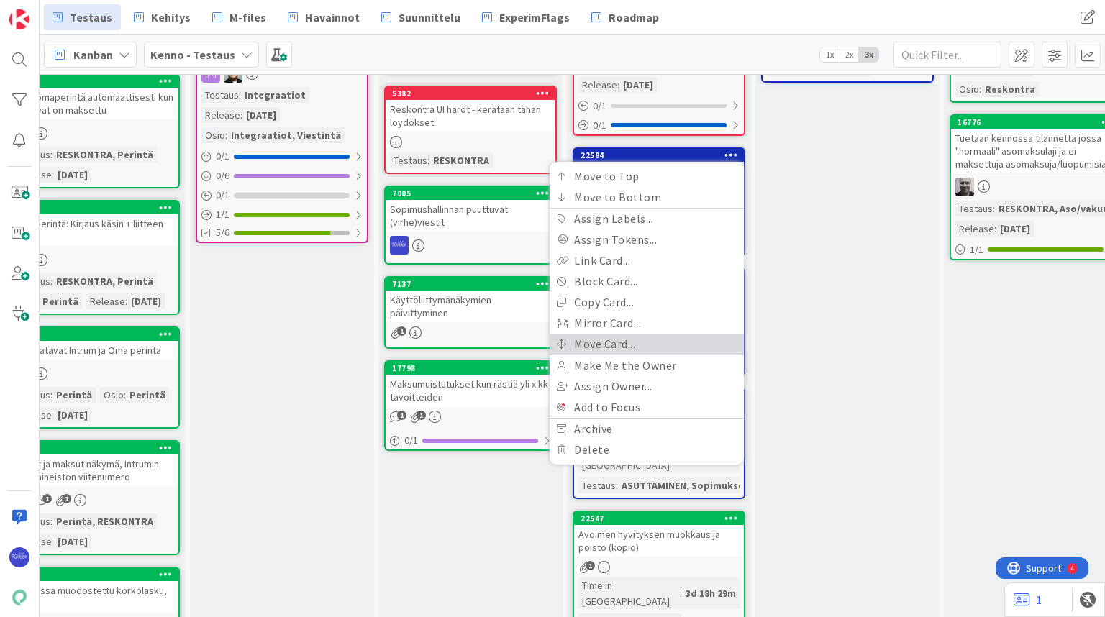
click at [673, 342] on link "Move Card..." at bounding box center [647, 344] width 194 height 21
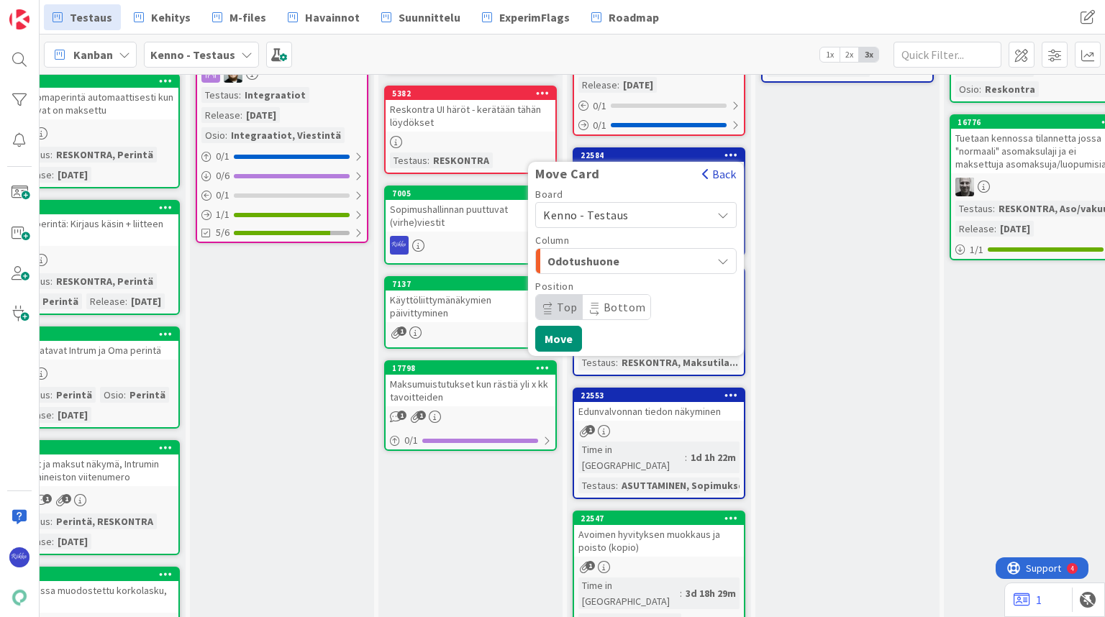
click at [720, 173] on button "Back" at bounding box center [719, 174] width 35 height 16
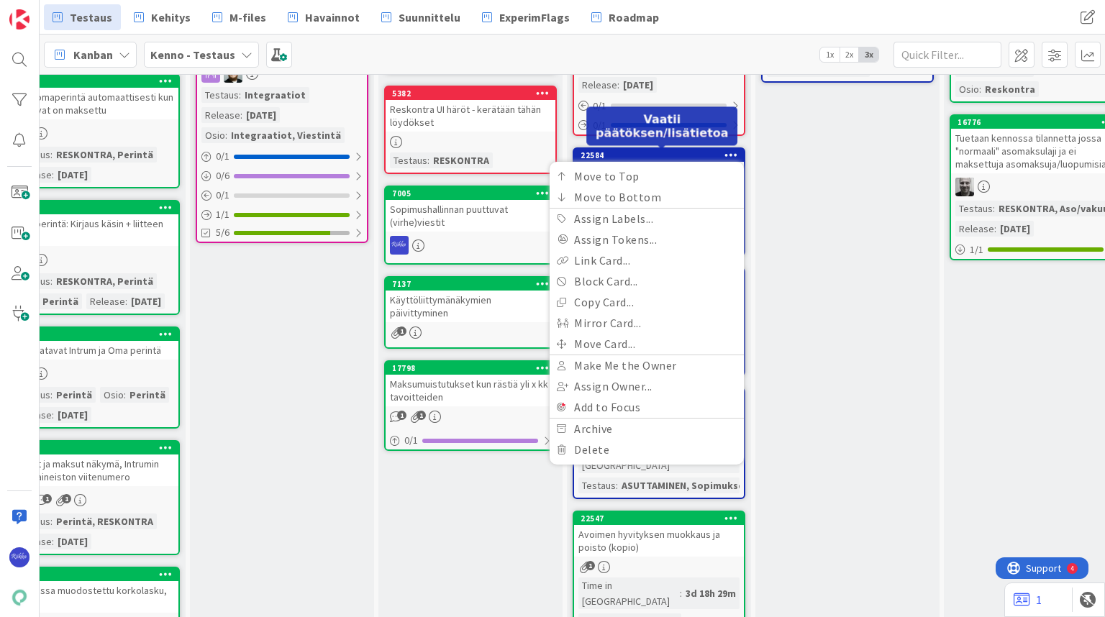
click at [664, 152] on div "22584" at bounding box center [662, 155] width 163 height 10
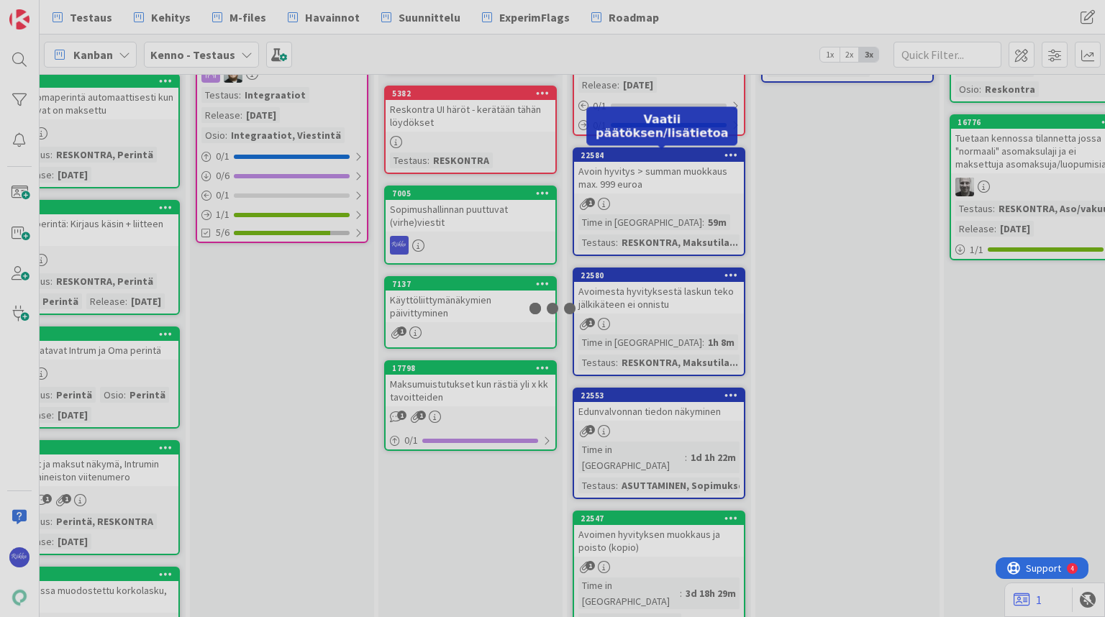
click at [671, 191] on div "Avoin hyvitys > summan muokkaus max. 999 euroa" at bounding box center [659, 178] width 170 height 32
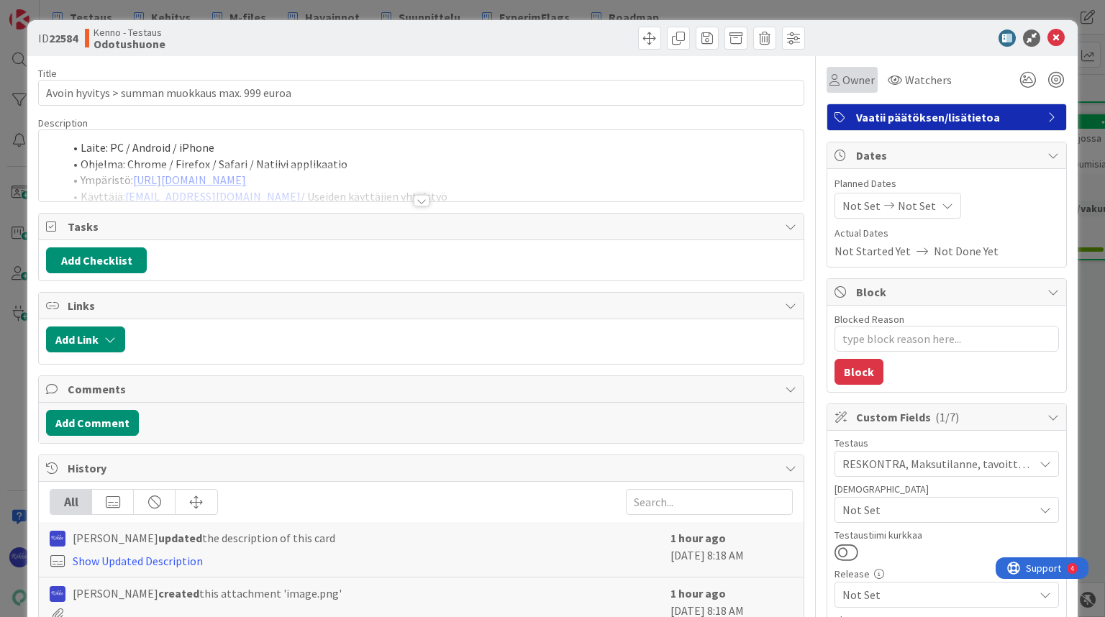
click at [843, 81] on span "Owner" at bounding box center [859, 79] width 32 height 17
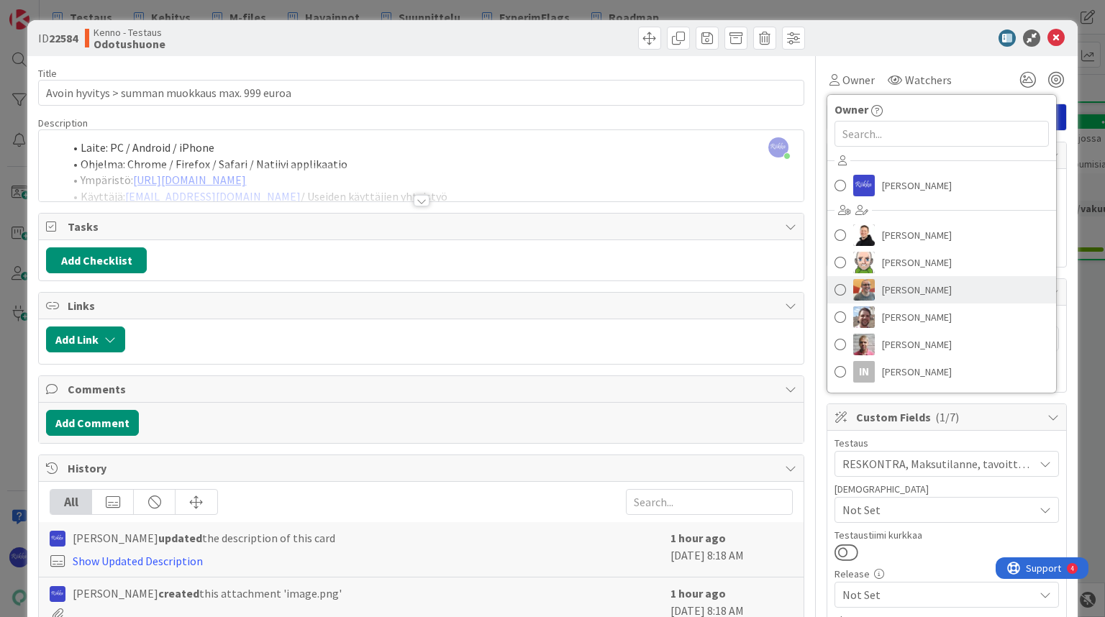
click at [892, 286] on span "Basse Nyberg" at bounding box center [917, 290] width 70 height 22
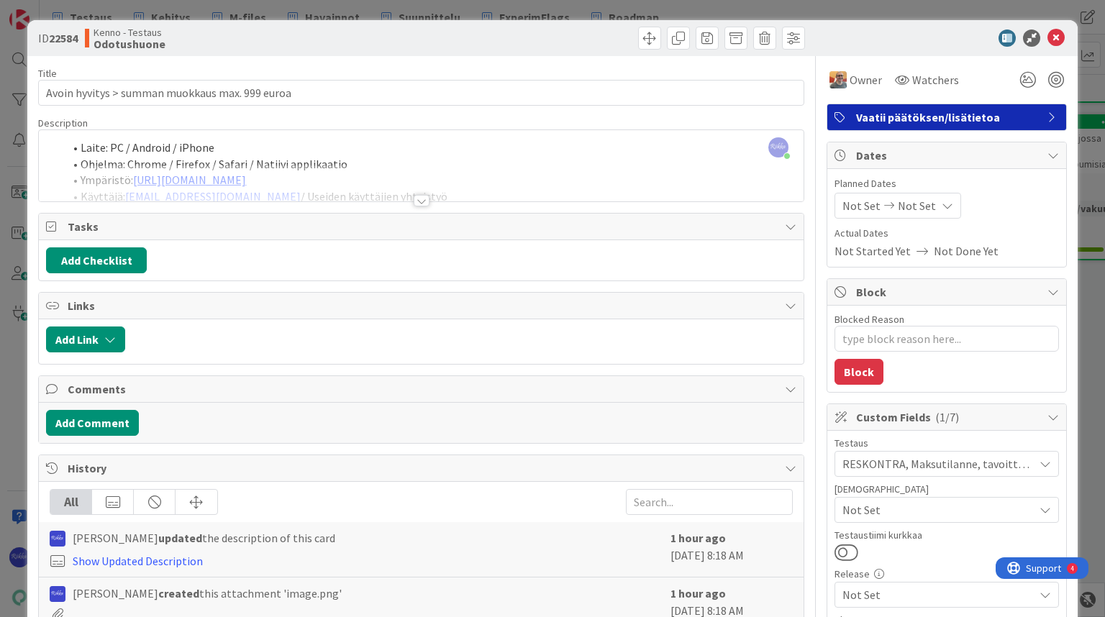
click at [548, 40] on div at bounding box center [615, 38] width 380 height 23
click at [890, 115] on span "Vaatii päätöksen/lisätietoa" at bounding box center [948, 117] width 184 height 17
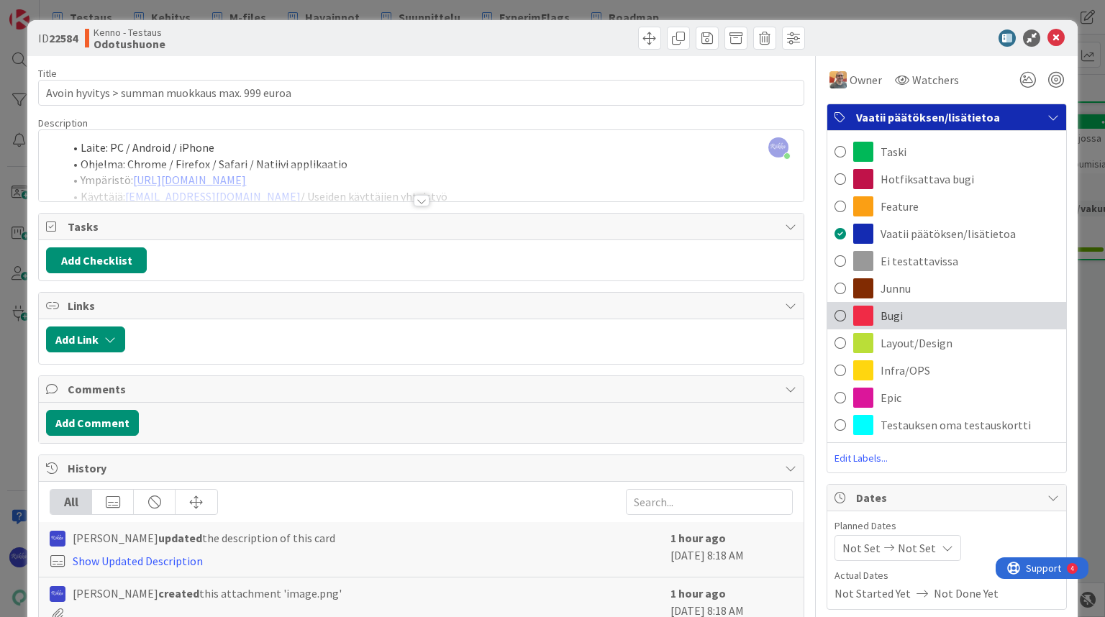
click at [924, 316] on div "Bugi" at bounding box center [947, 315] width 239 height 27
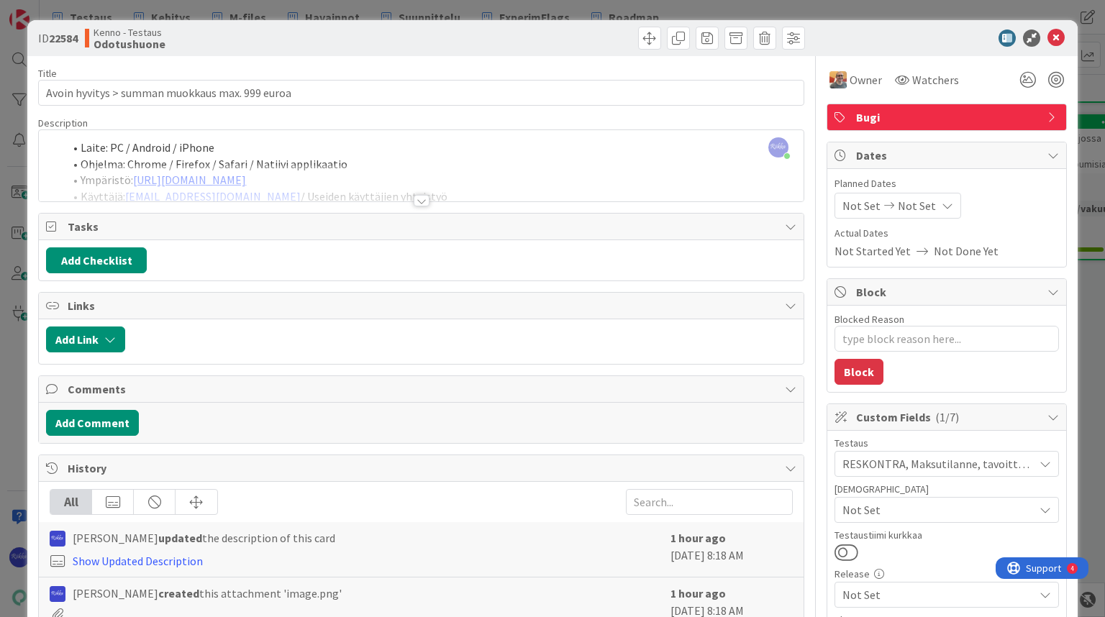
click at [551, 39] on div at bounding box center [615, 38] width 380 height 23
click at [1048, 39] on icon at bounding box center [1056, 38] width 17 height 17
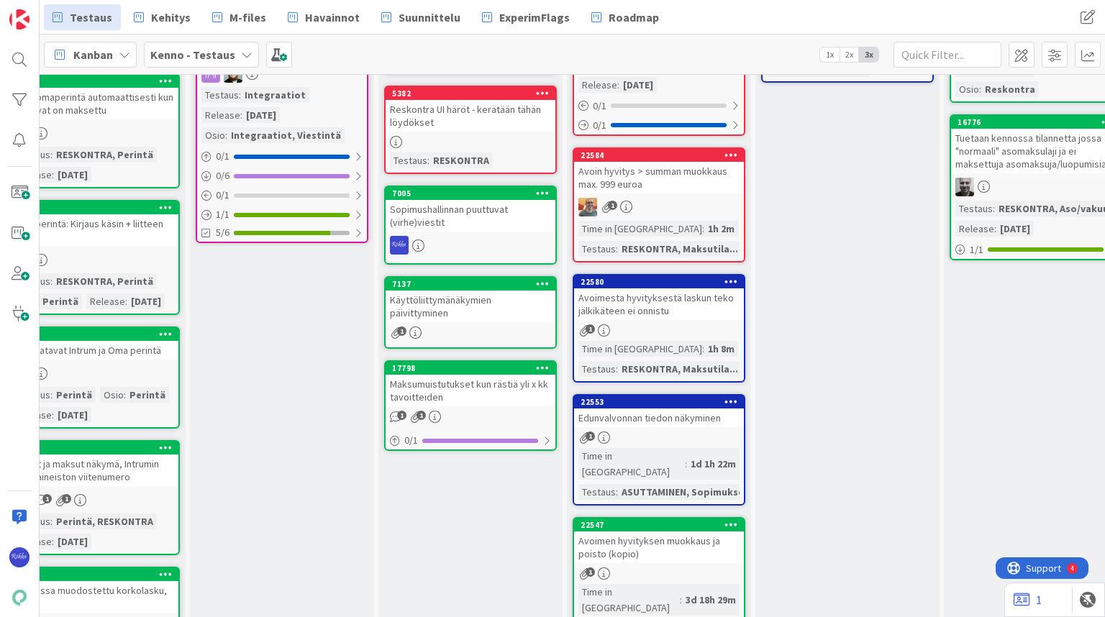
click at [732, 155] on icon at bounding box center [732, 155] width 14 height 10
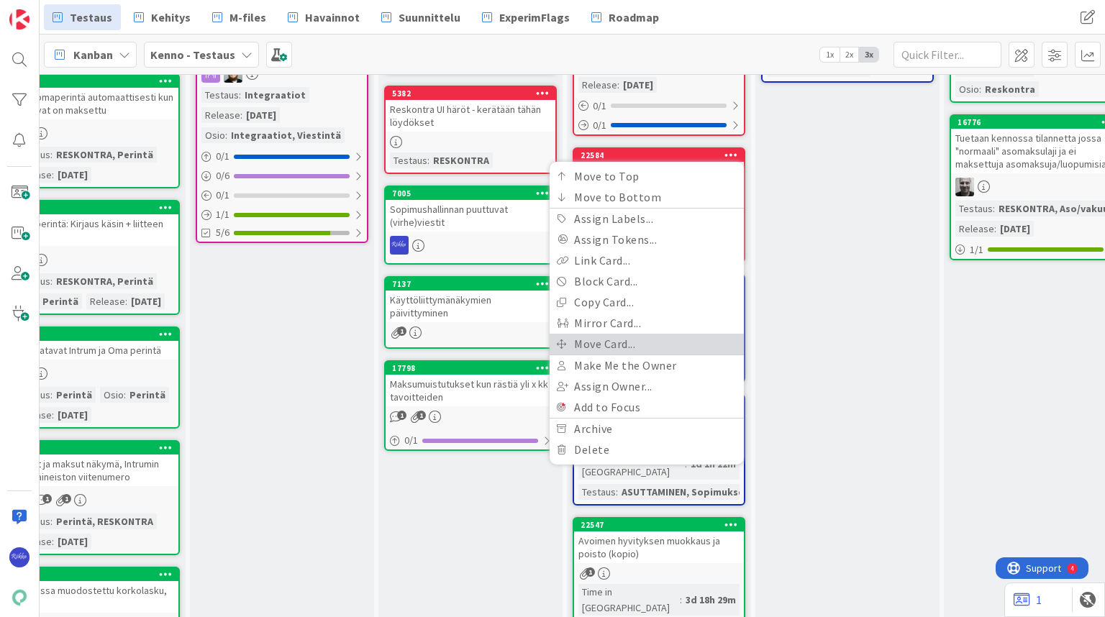
click at [676, 345] on link "Move Card..." at bounding box center [647, 344] width 194 height 21
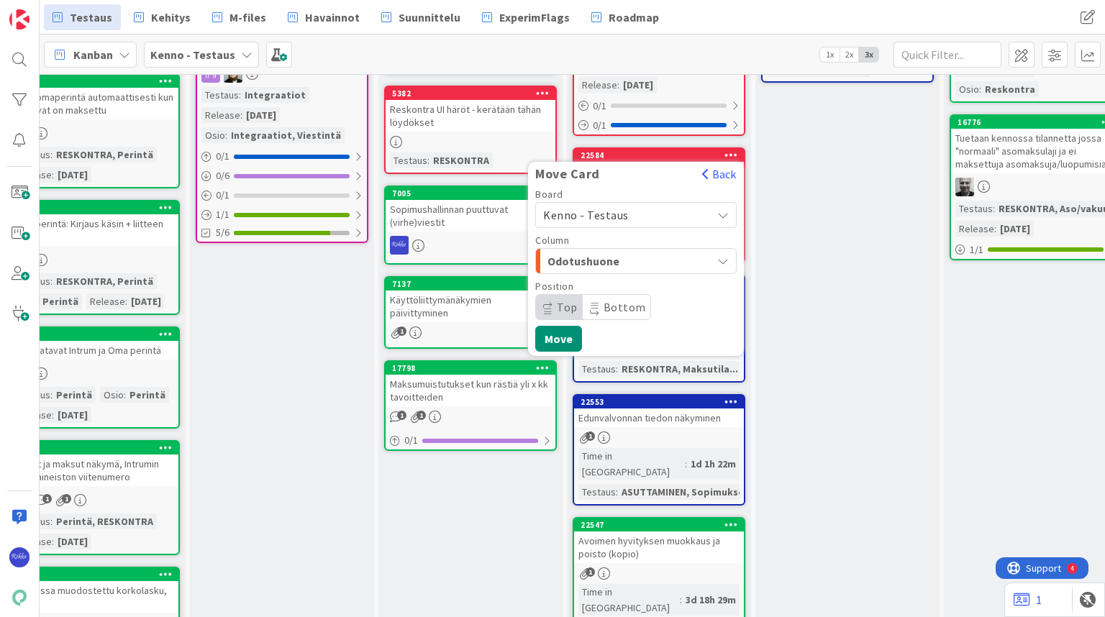
click at [635, 216] on span "Kenno - Testaus" at bounding box center [623, 215] width 161 height 20
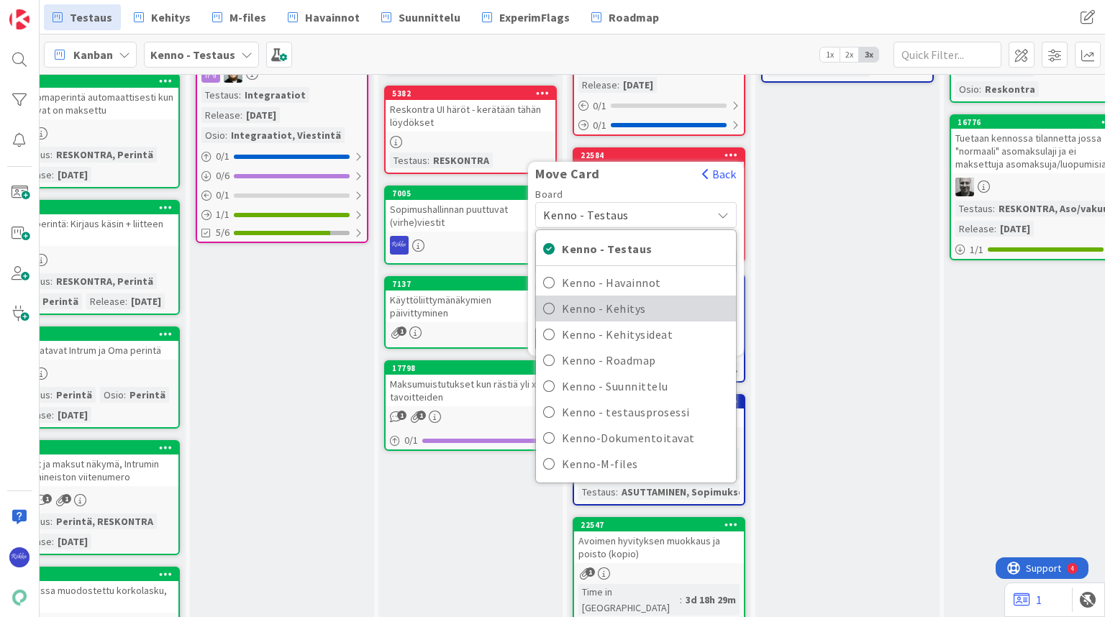
click at [657, 310] on span "Kenno - Kehitys" at bounding box center [645, 309] width 167 height 22
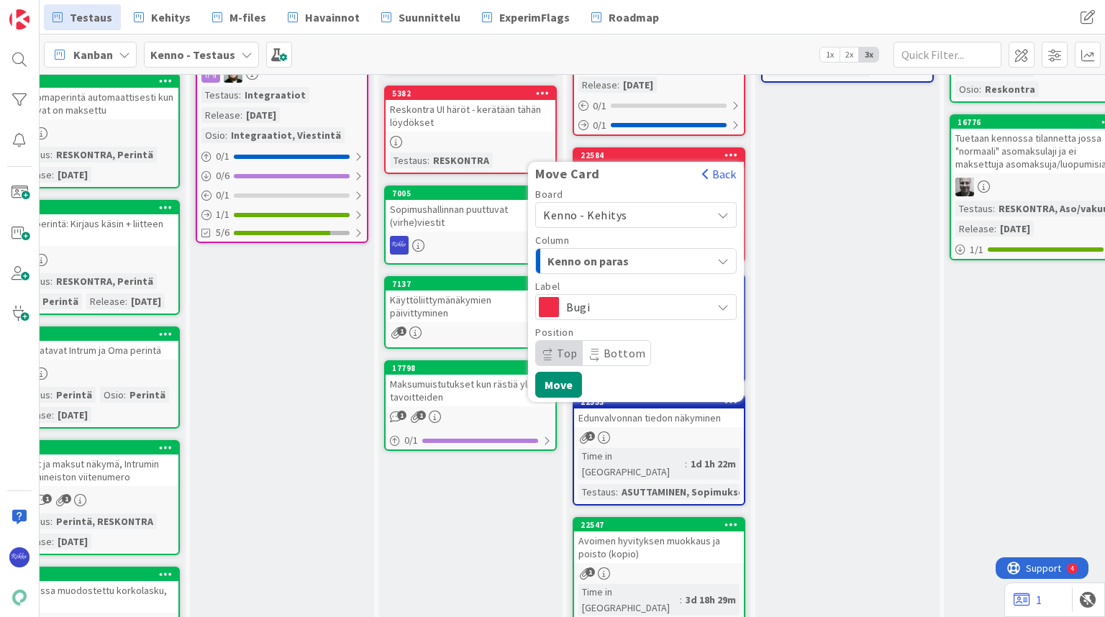
click at [648, 258] on span "Kenno on paras" at bounding box center [602, 261] width 108 height 19
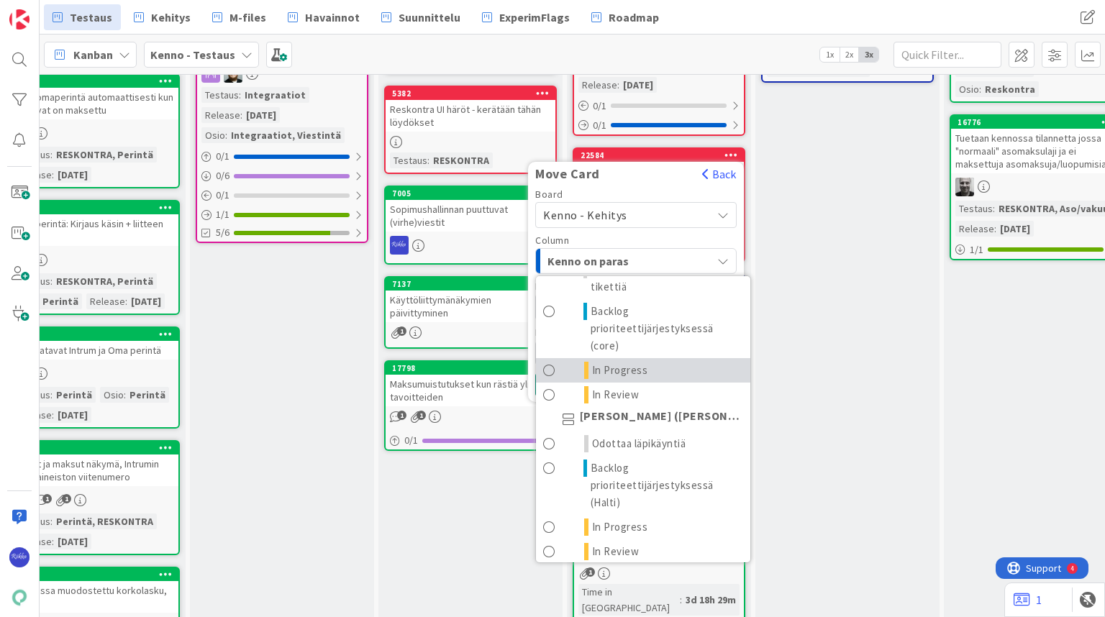
scroll to position [115, 0]
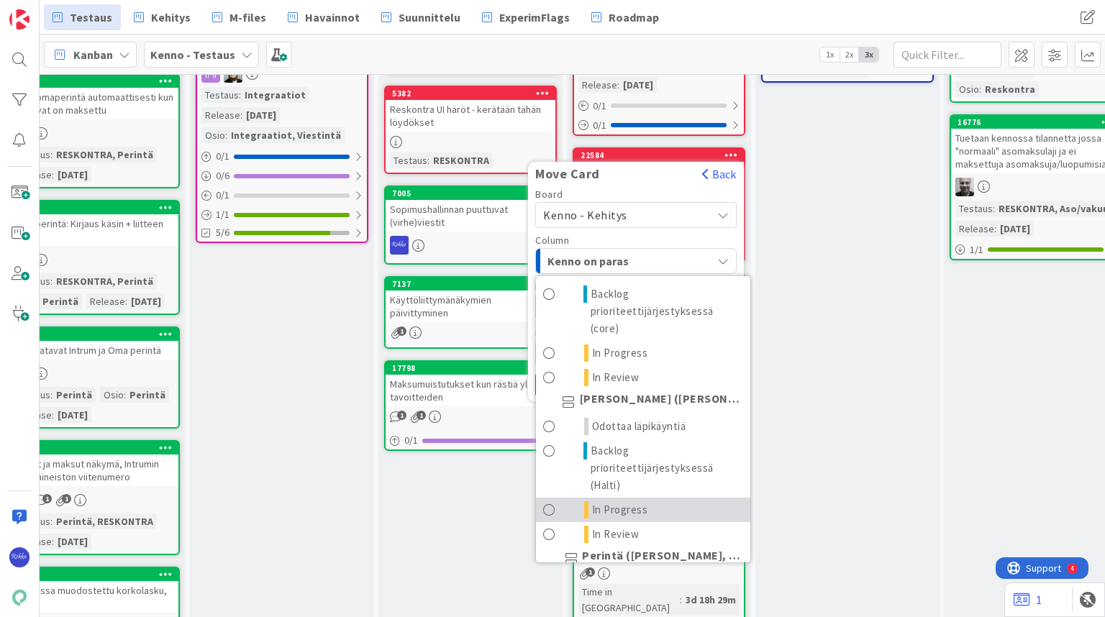
click at [669, 502] on link "In Progress" at bounding box center [643, 510] width 214 height 24
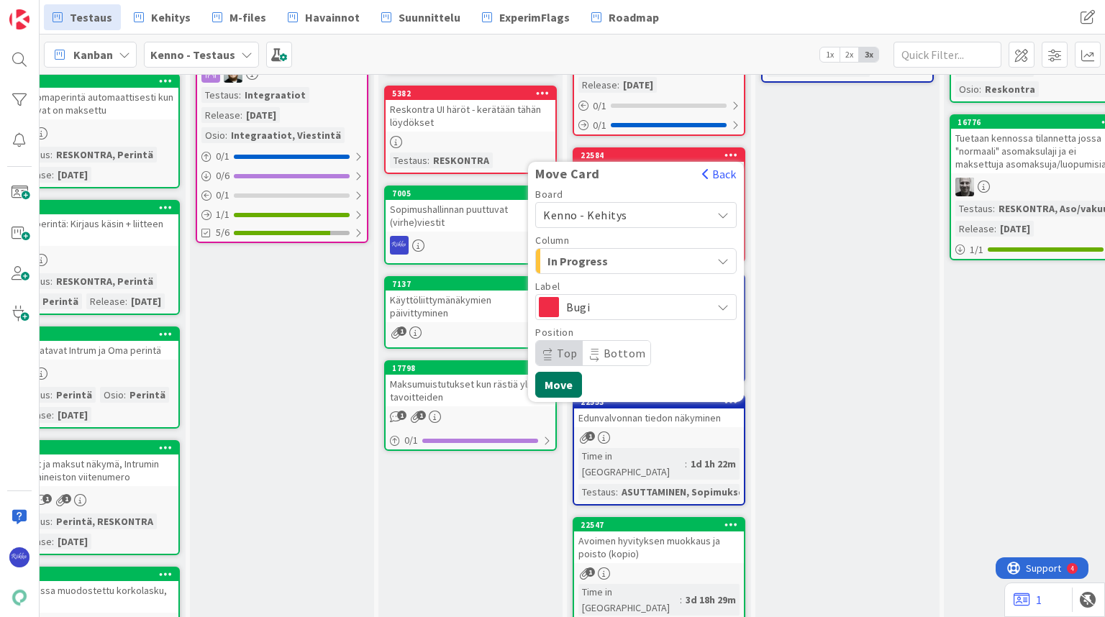
click at [558, 383] on button "Move" at bounding box center [558, 385] width 47 height 26
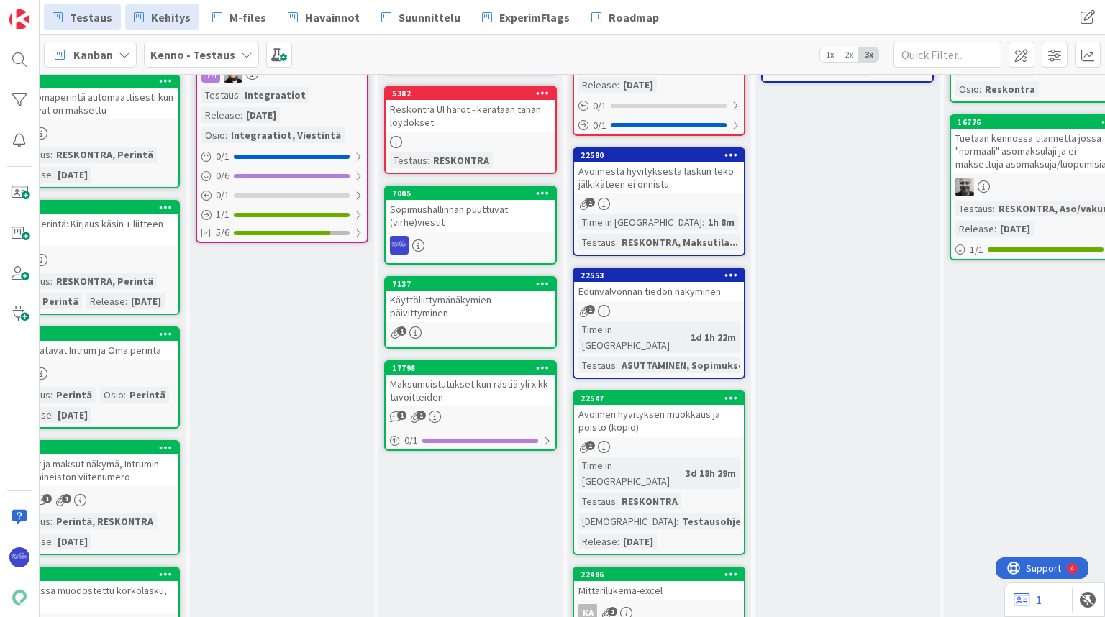
click at [171, 22] on span "Kehitys" at bounding box center [171, 17] width 40 height 17
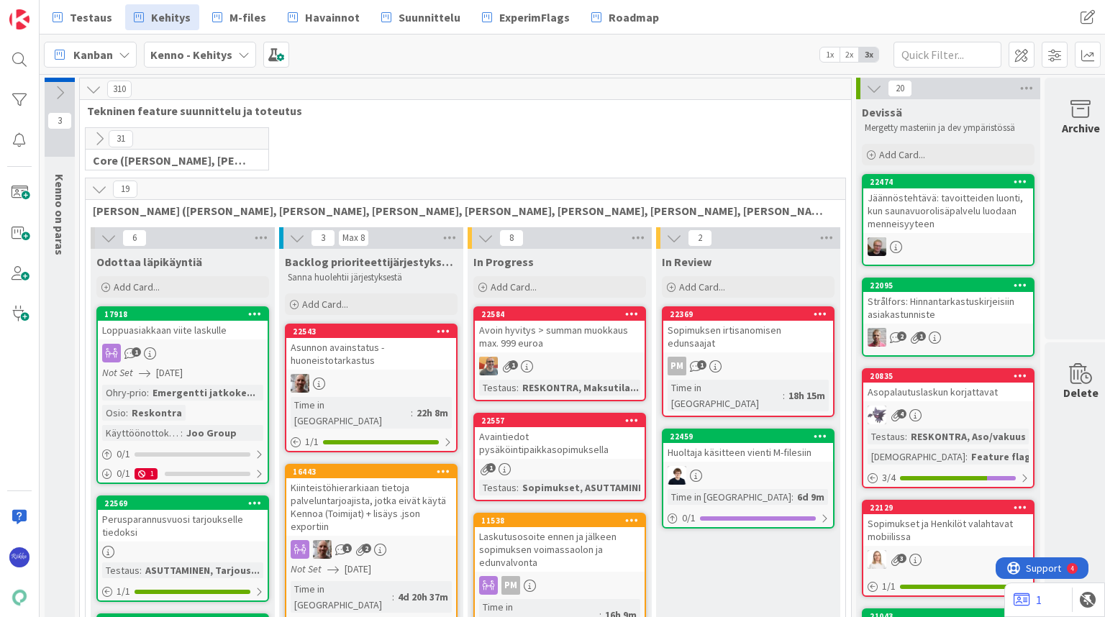
click at [569, 433] on div "Avaintiedot pysäköintipaikkasopimuksella" at bounding box center [560, 443] width 170 height 32
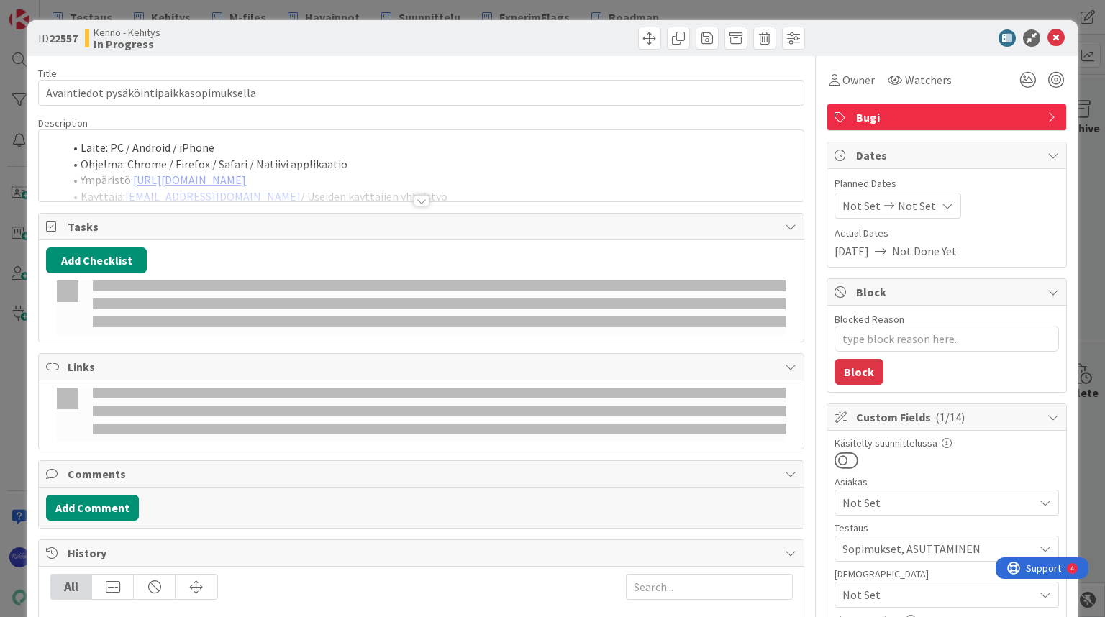
type textarea "x"
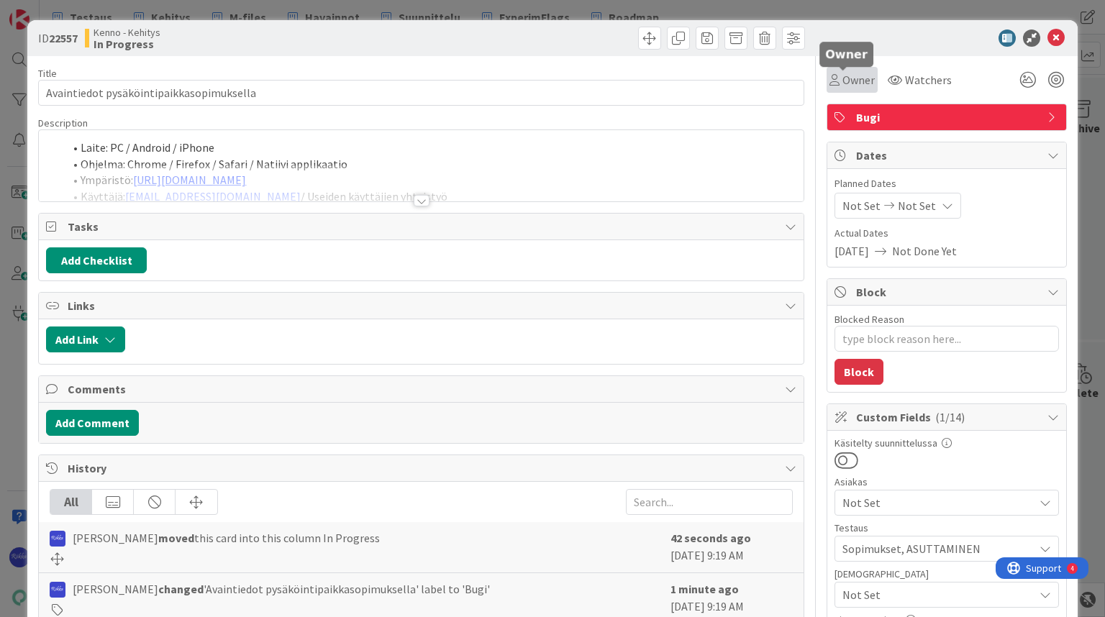
click at [846, 84] on span "Owner" at bounding box center [859, 79] width 32 height 17
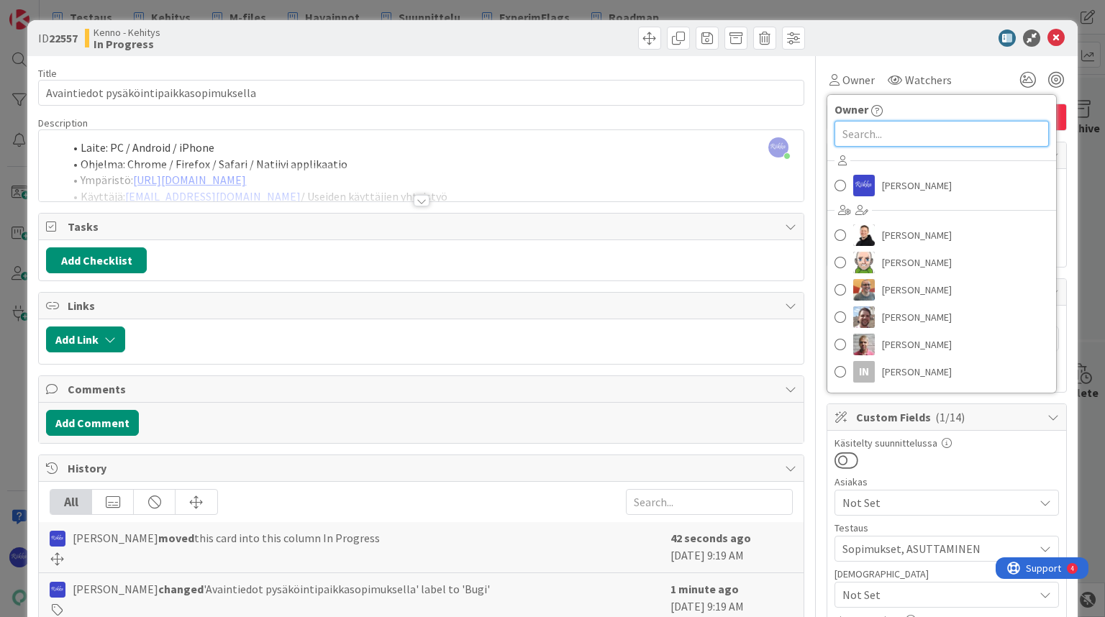
click at [877, 132] on input "text" at bounding box center [942, 134] width 214 height 26
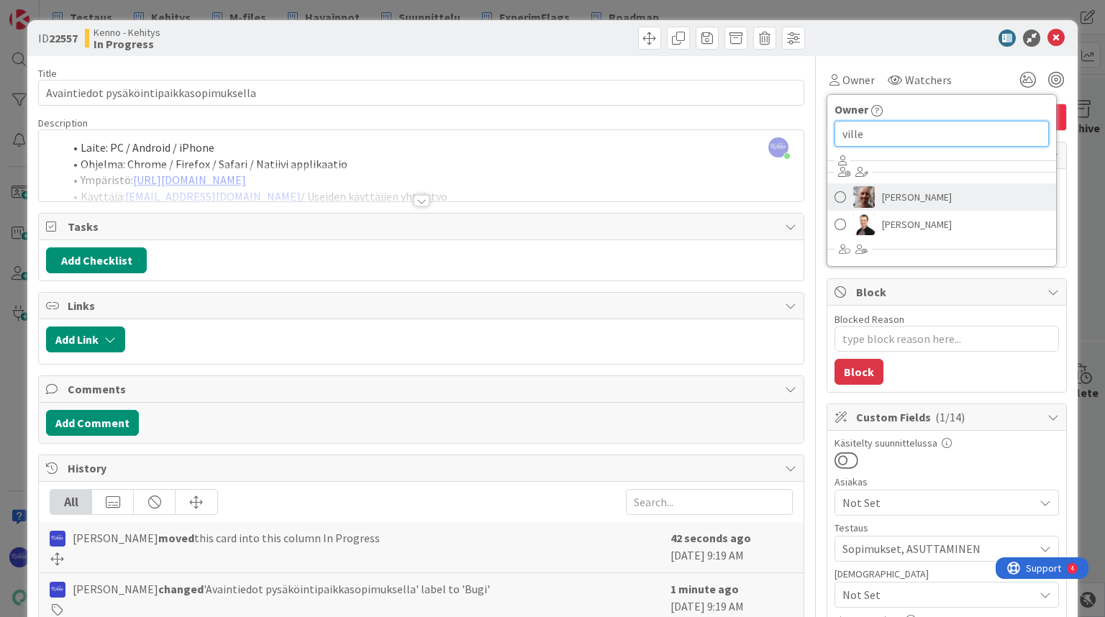
type input "ville"
click at [910, 196] on span "Ville Harvala" at bounding box center [917, 197] width 70 height 22
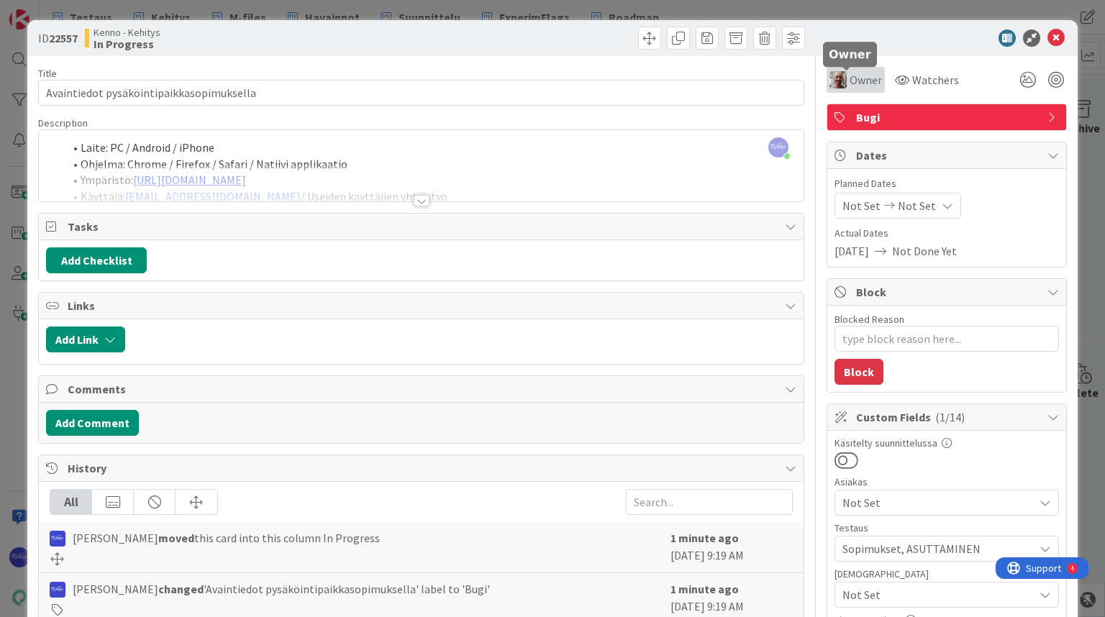
type textarea "x"
click at [848, 40] on div at bounding box center [940, 38] width 255 height 17
click at [1048, 37] on icon at bounding box center [1056, 38] width 17 height 17
